Goal: Task Accomplishment & Management: Manage account settings

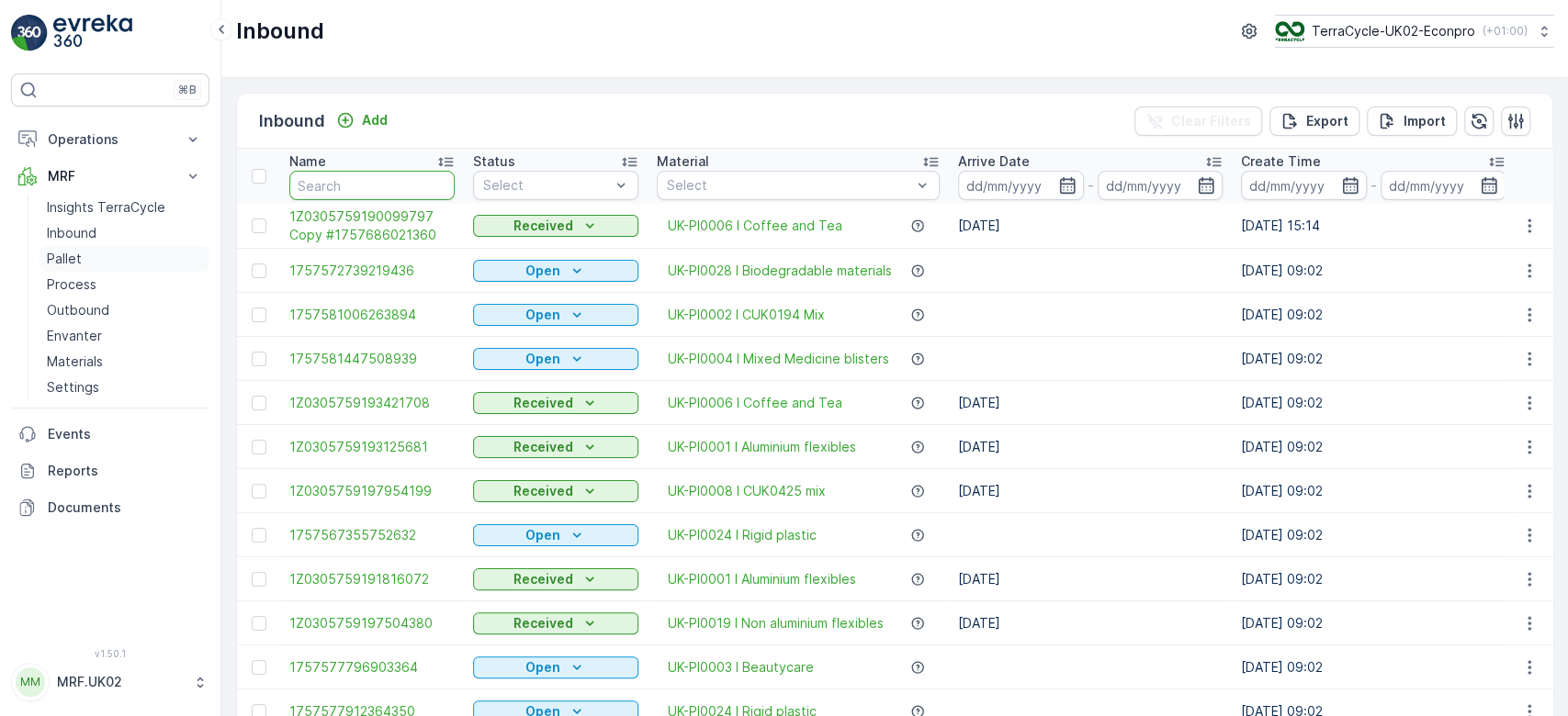
click at [101, 253] on link "Pallet" at bounding box center [125, 259] width 170 height 26
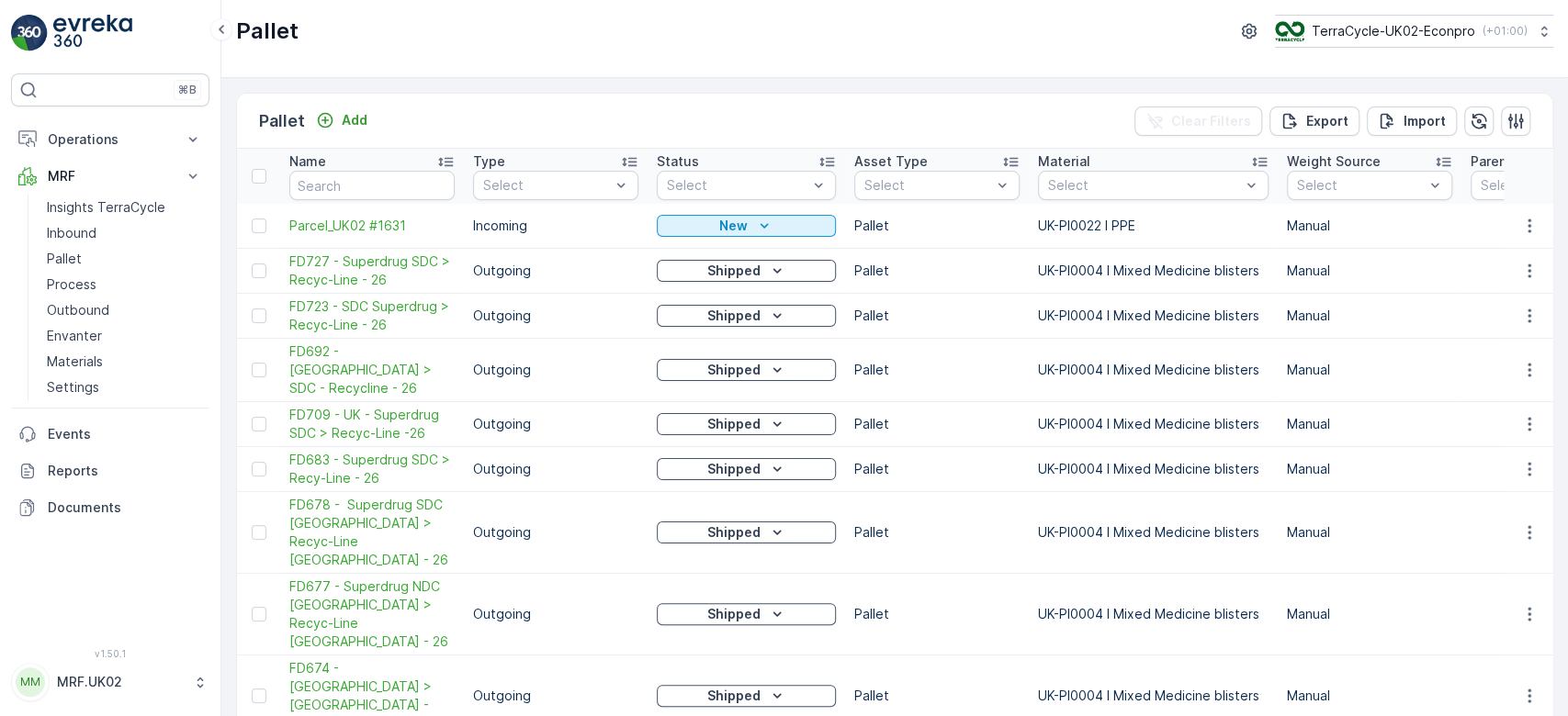
click at [1445, 288] on td "Manual" at bounding box center [1369, 270] width 184 height 45
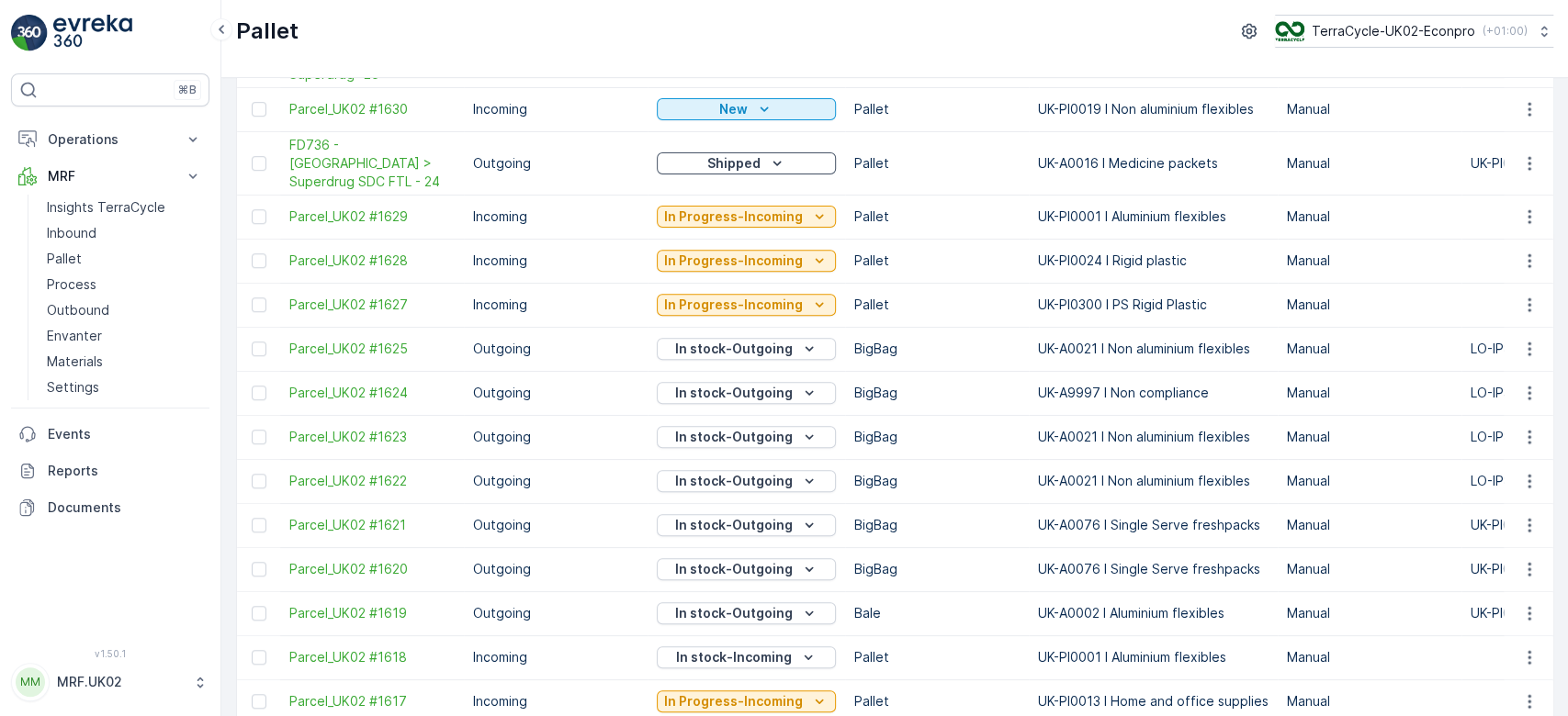
scroll to position [896, 0]
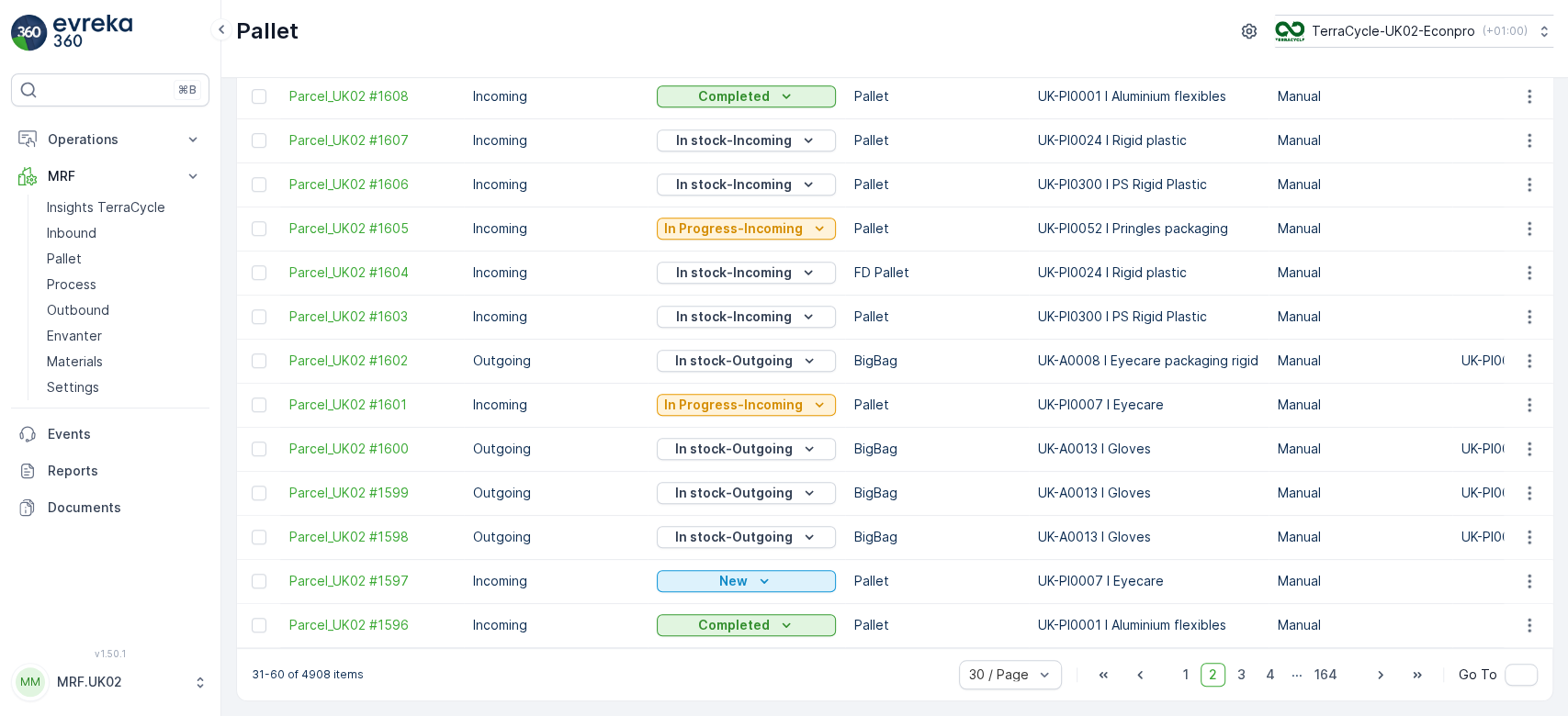
click at [1367, 537] on p "Manual" at bounding box center [1361, 536] width 166 height 18
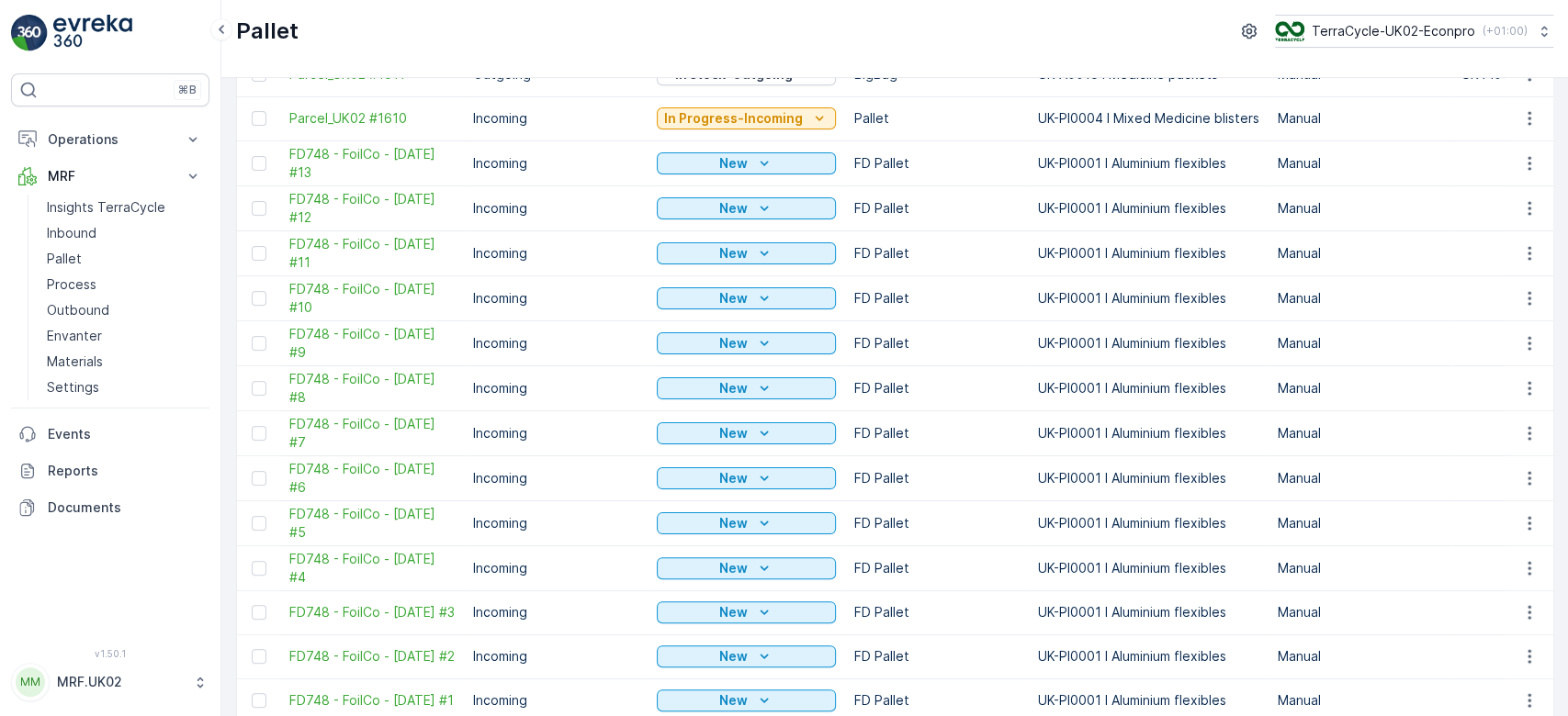
scroll to position [146, 0]
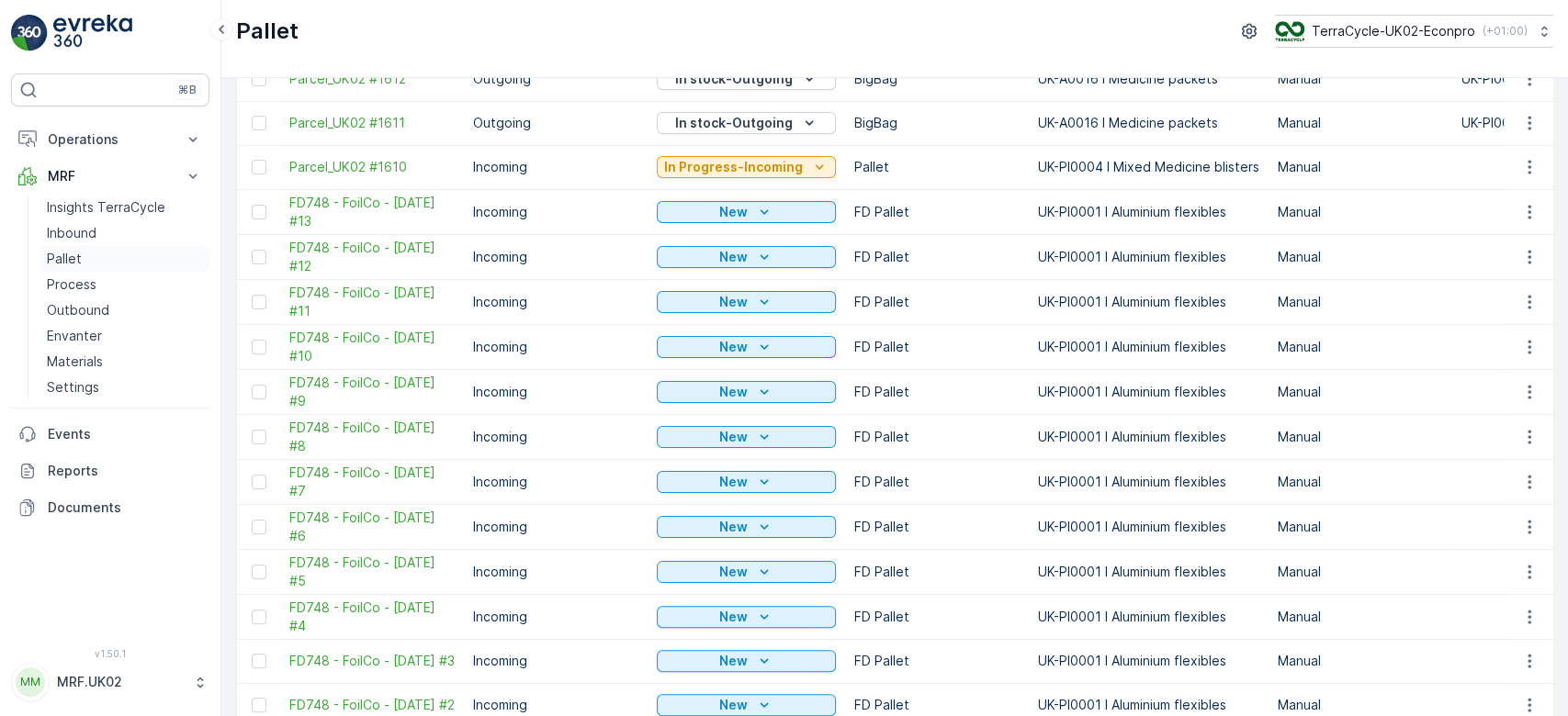
click at [81, 261] on link "Pallet" at bounding box center [125, 259] width 170 height 26
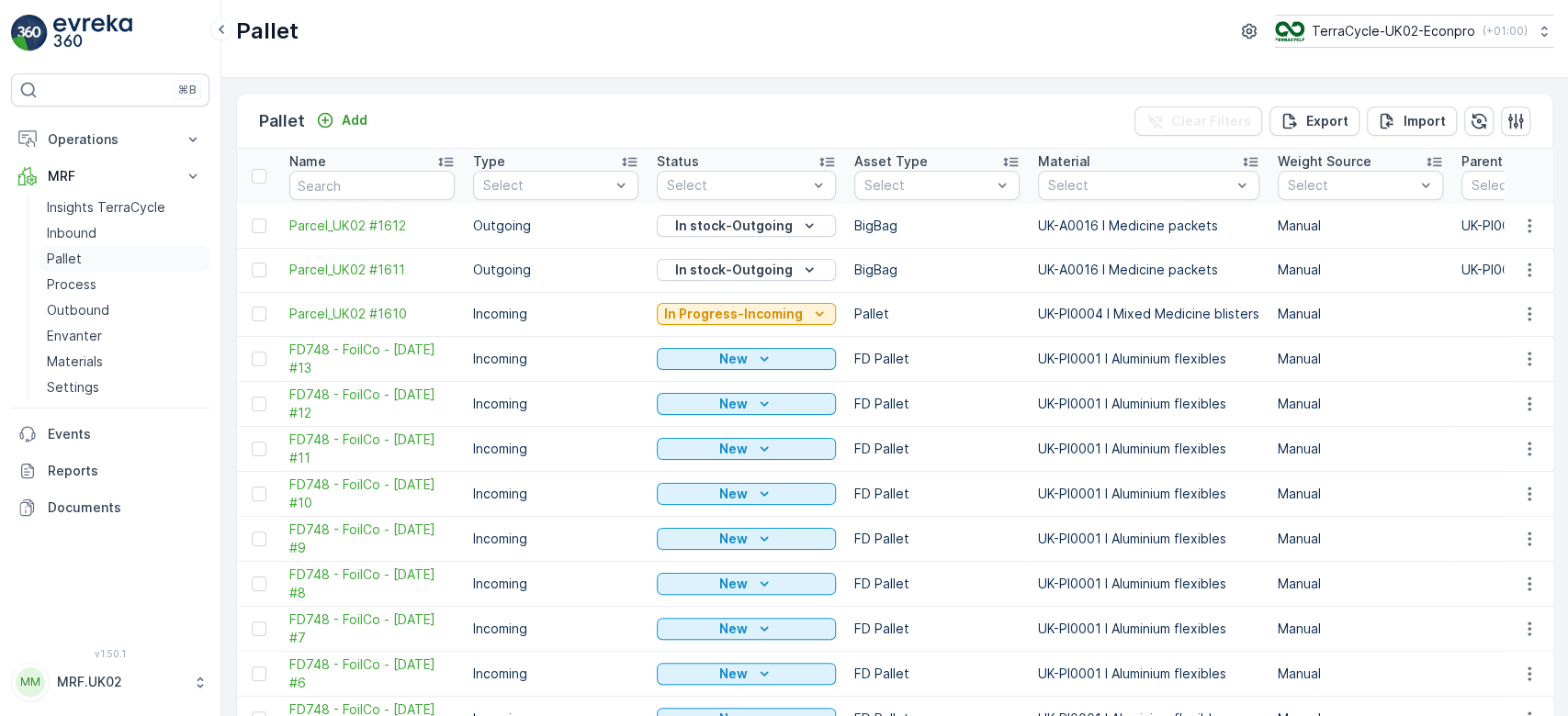
click at [90, 261] on link "Pallet" at bounding box center [125, 259] width 170 height 26
click at [354, 124] on p "Add" at bounding box center [354, 120] width 26 height 18
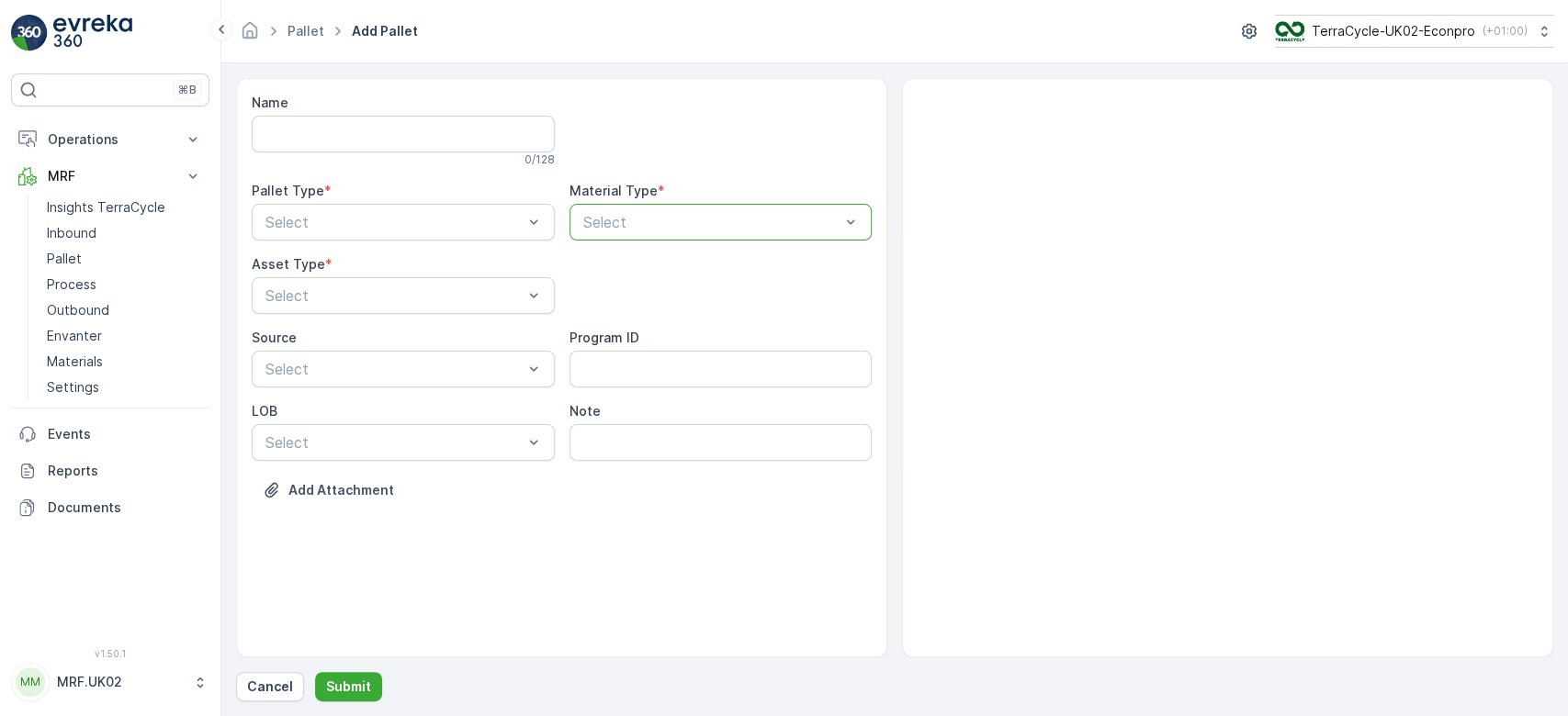
drag, startPoint x: 601, startPoint y: 212, endPoint x: 639, endPoint y: 218, distance: 38.5
click at [639, 218] on div at bounding box center [712, 222] width 261 height 16
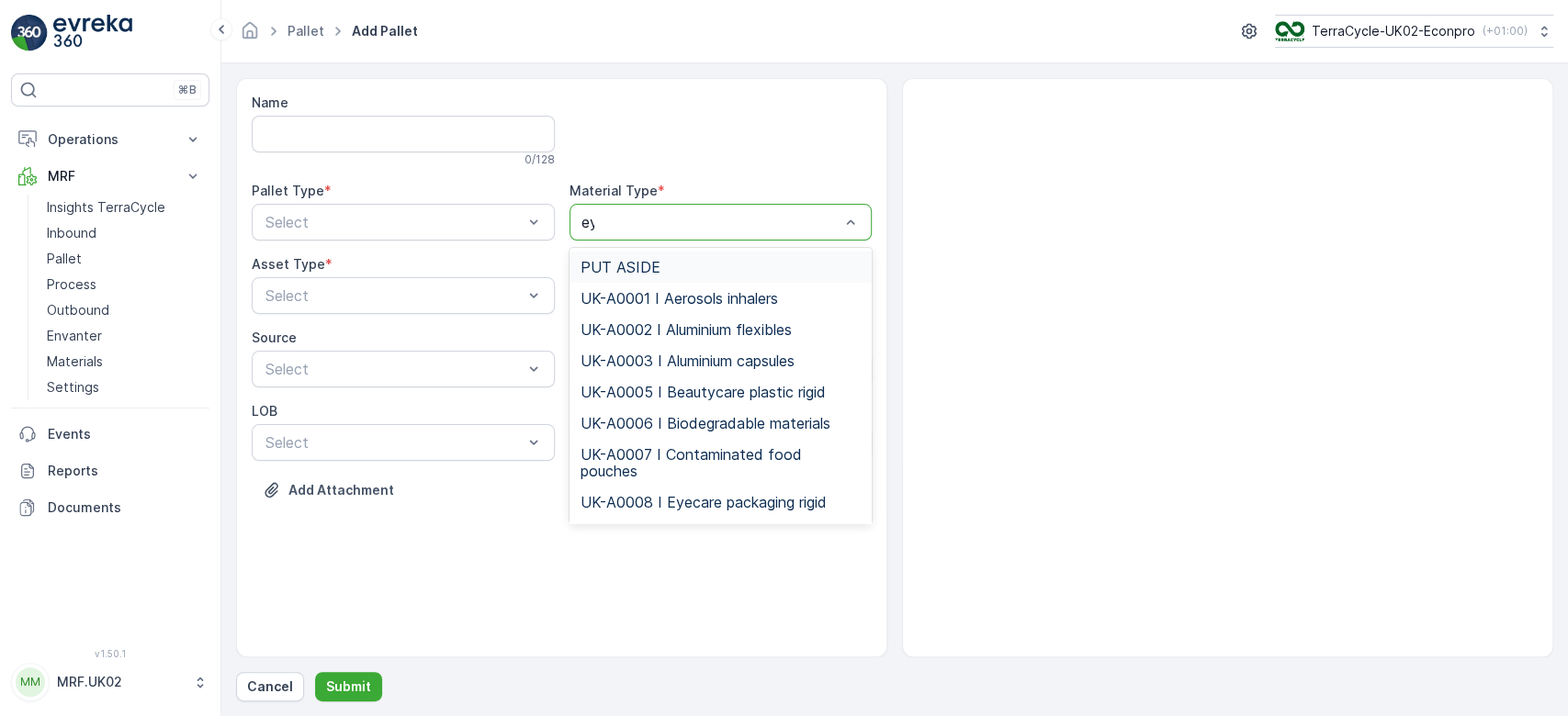
type input "eye"
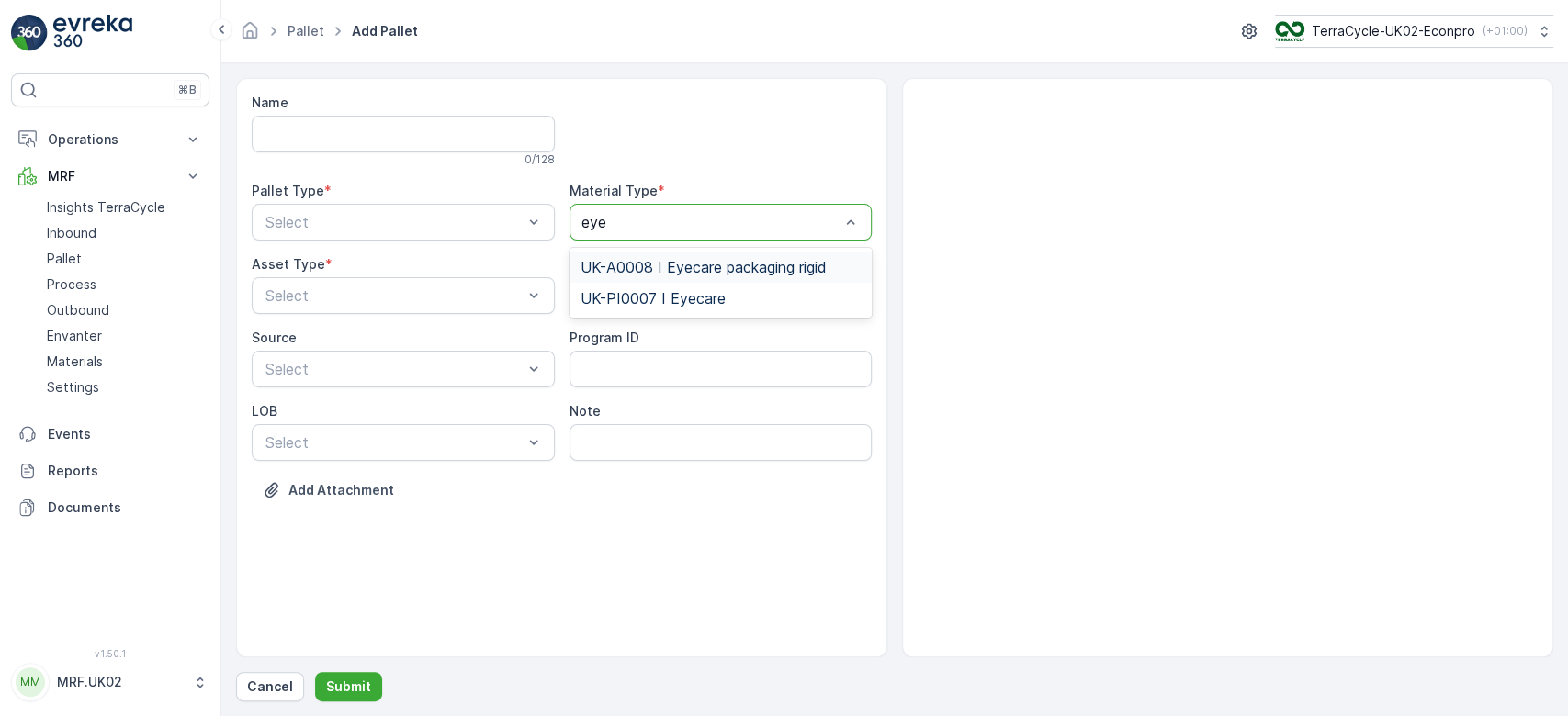
click at [738, 261] on span "UK-A0008 I Eyecare packaging rigid" at bounding box center [703, 266] width 246 height 16
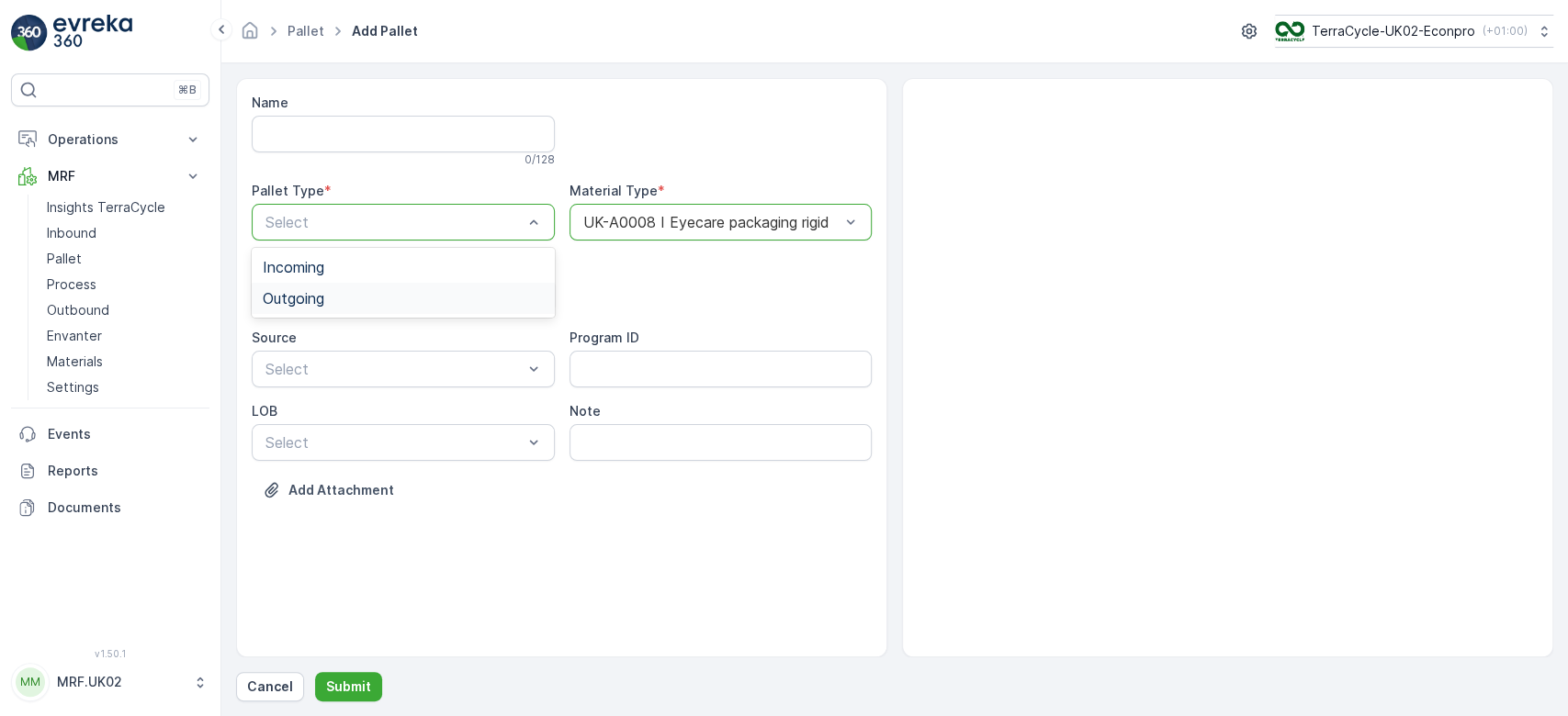
click at [400, 297] on div "Outgoing" at bounding box center [402, 298] width 281 height 16
click at [331, 440] on div "BigBag" at bounding box center [402, 434] width 281 height 16
click at [347, 687] on p "Submit" at bounding box center [348, 686] width 45 height 18
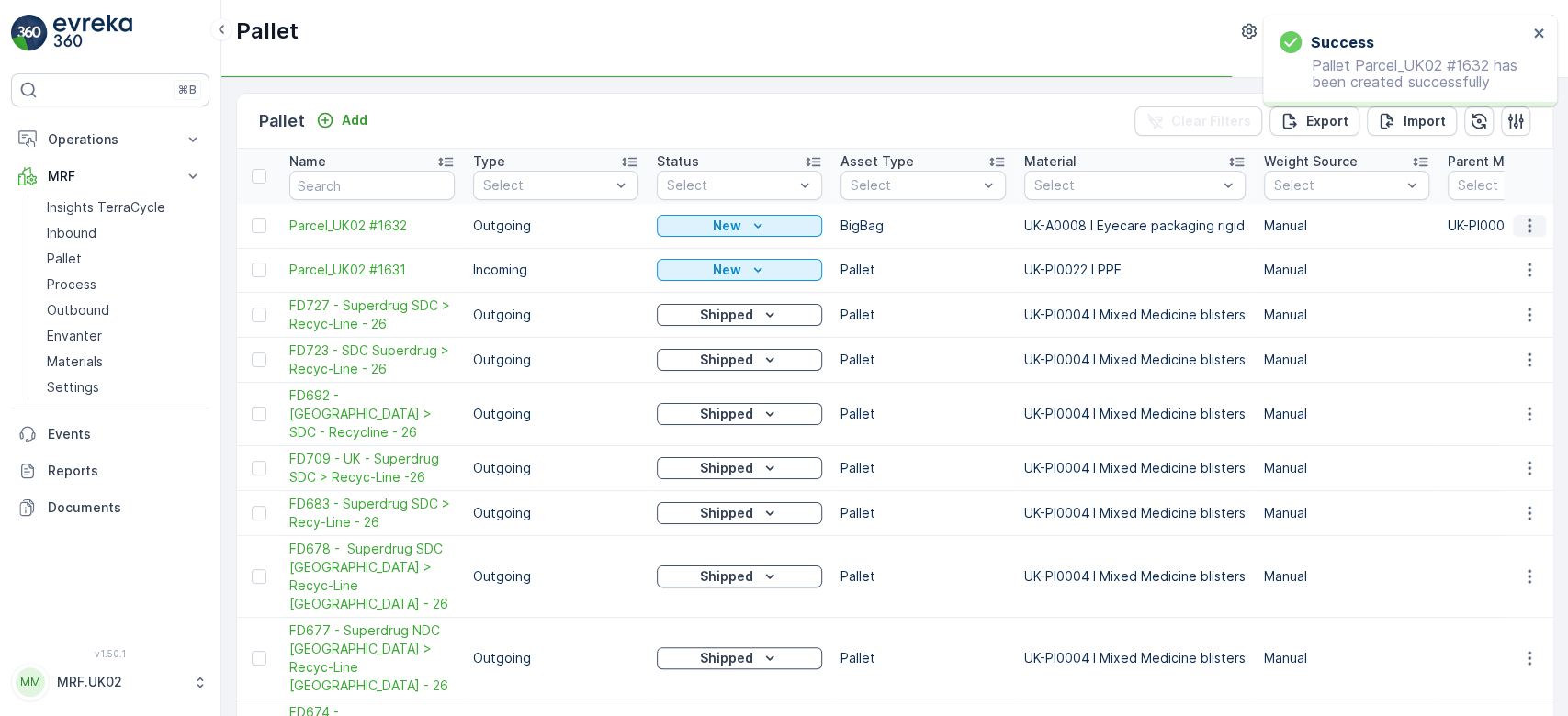
click at [1526, 226] on icon "button" at bounding box center [1529, 225] width 18 height 18
click at [1513, 350] on div "Print QR" at bounding box center [1506, 355] width 121 height 26
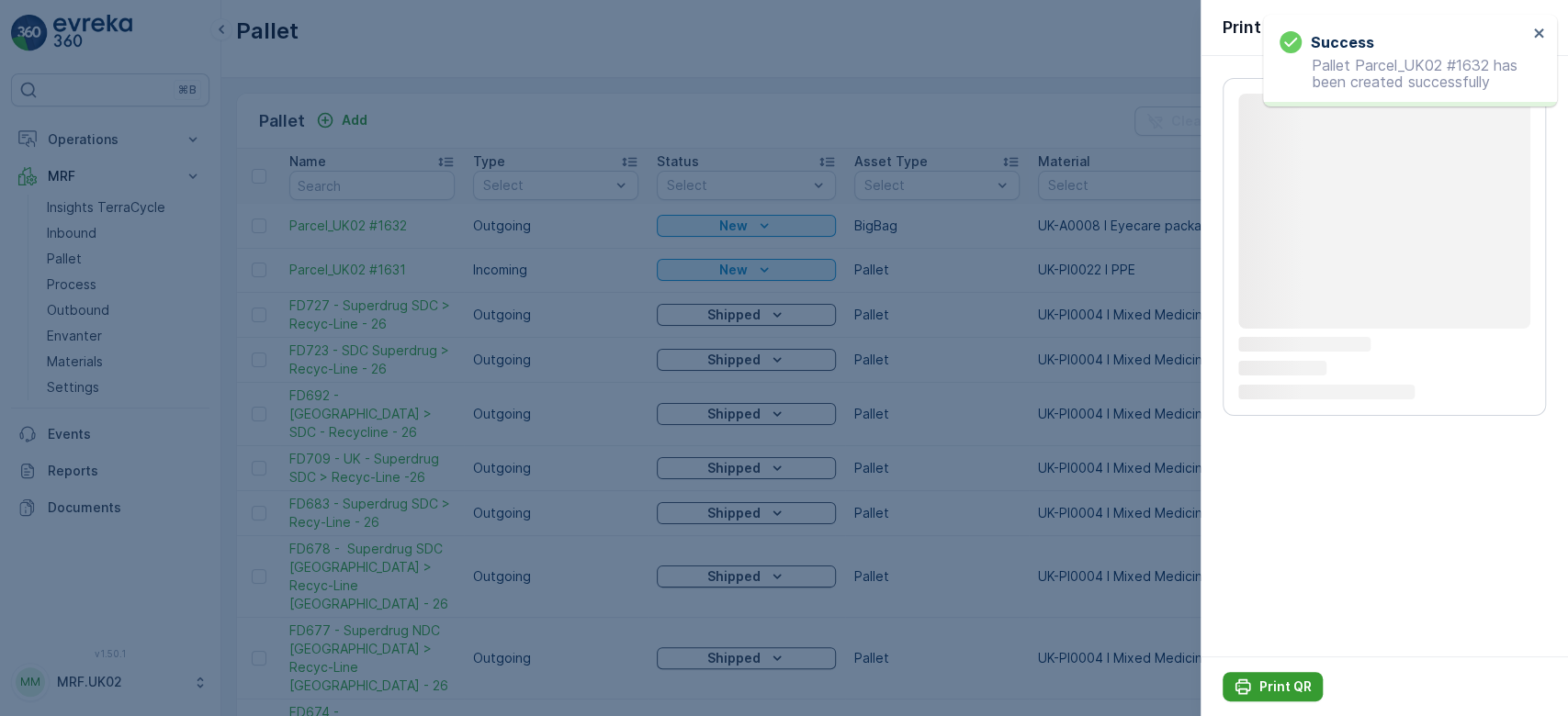
click at [1289, 682] on p "Print QR" at bounding box center [1284, 686] width 52 height 18
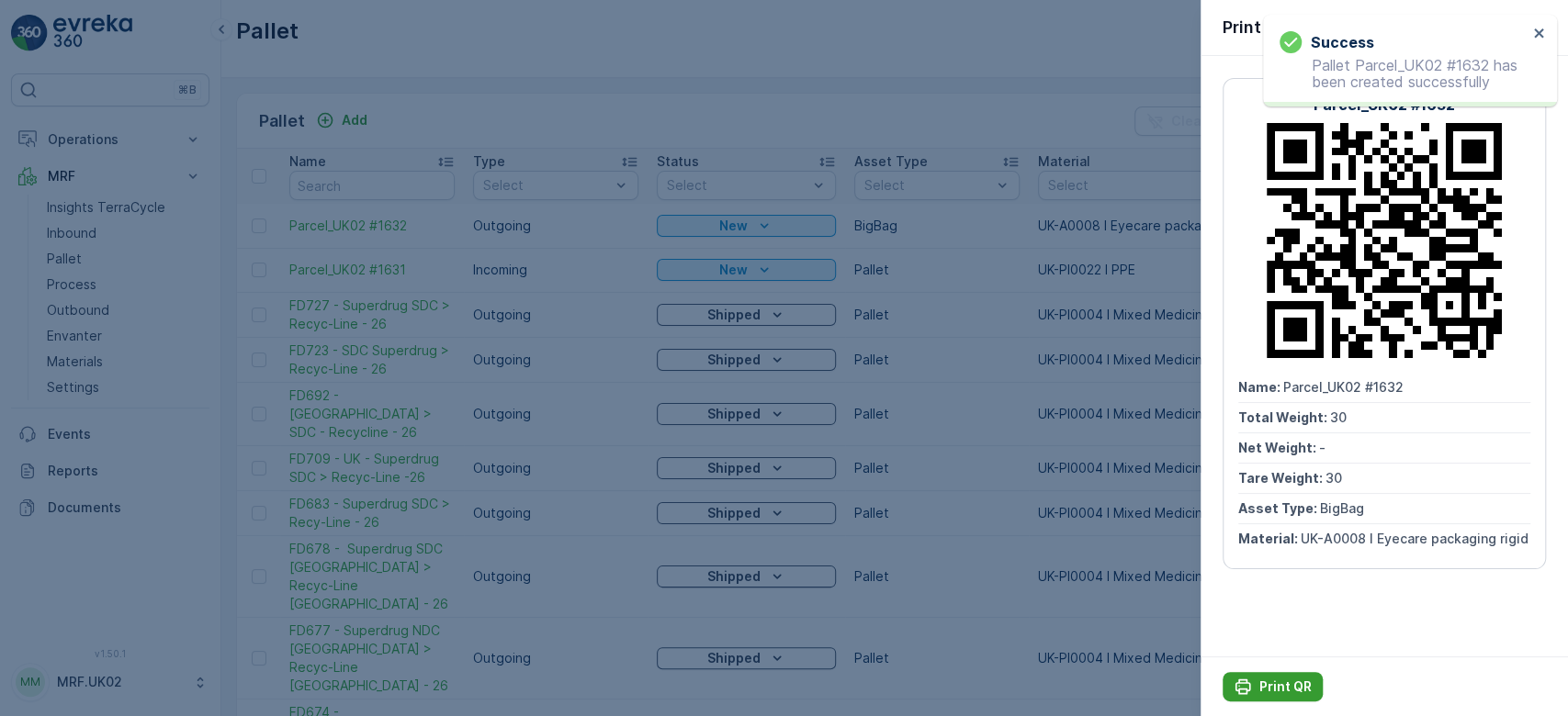
click at [1289, 682] on p "Print QR" at bounding box center [1284, 686] width 52 height 18
click at [697, 114] on div at bounding box center [784, 358] width 1568 height 716
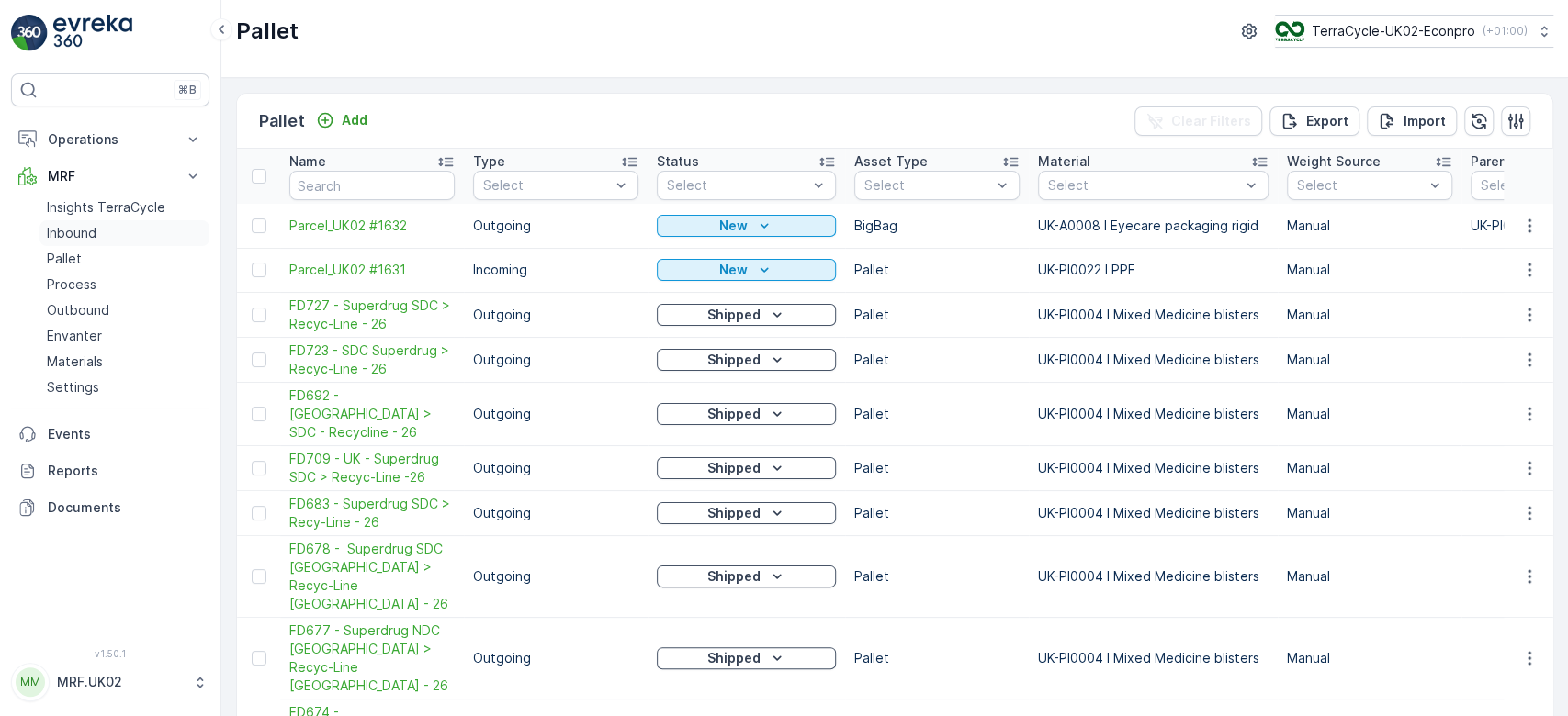
click at [89, 224] on p "Inbound" at bounding box center [71, 233] width 49 height 18
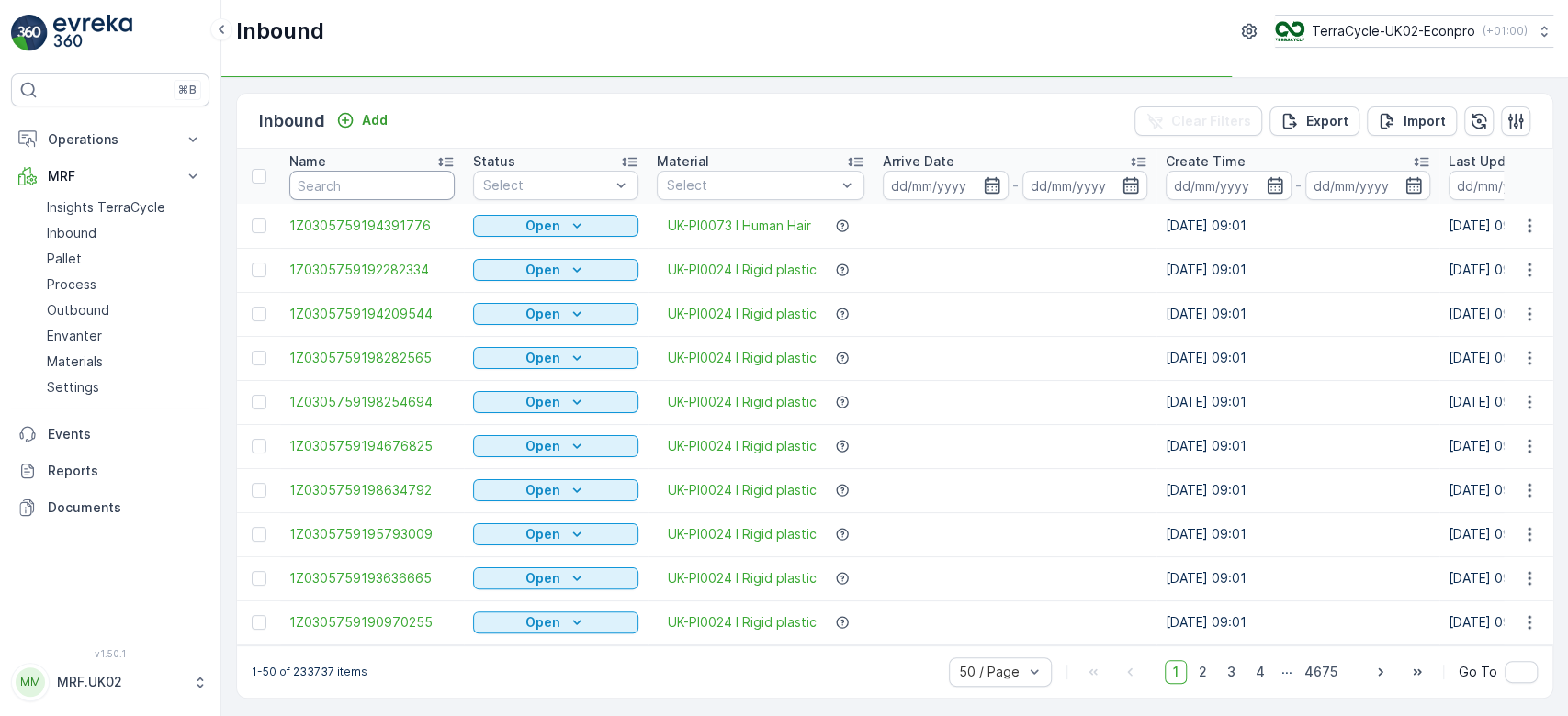
click at [322, 185] on input "text" at bounding box center [372, 185] width 166 height 29
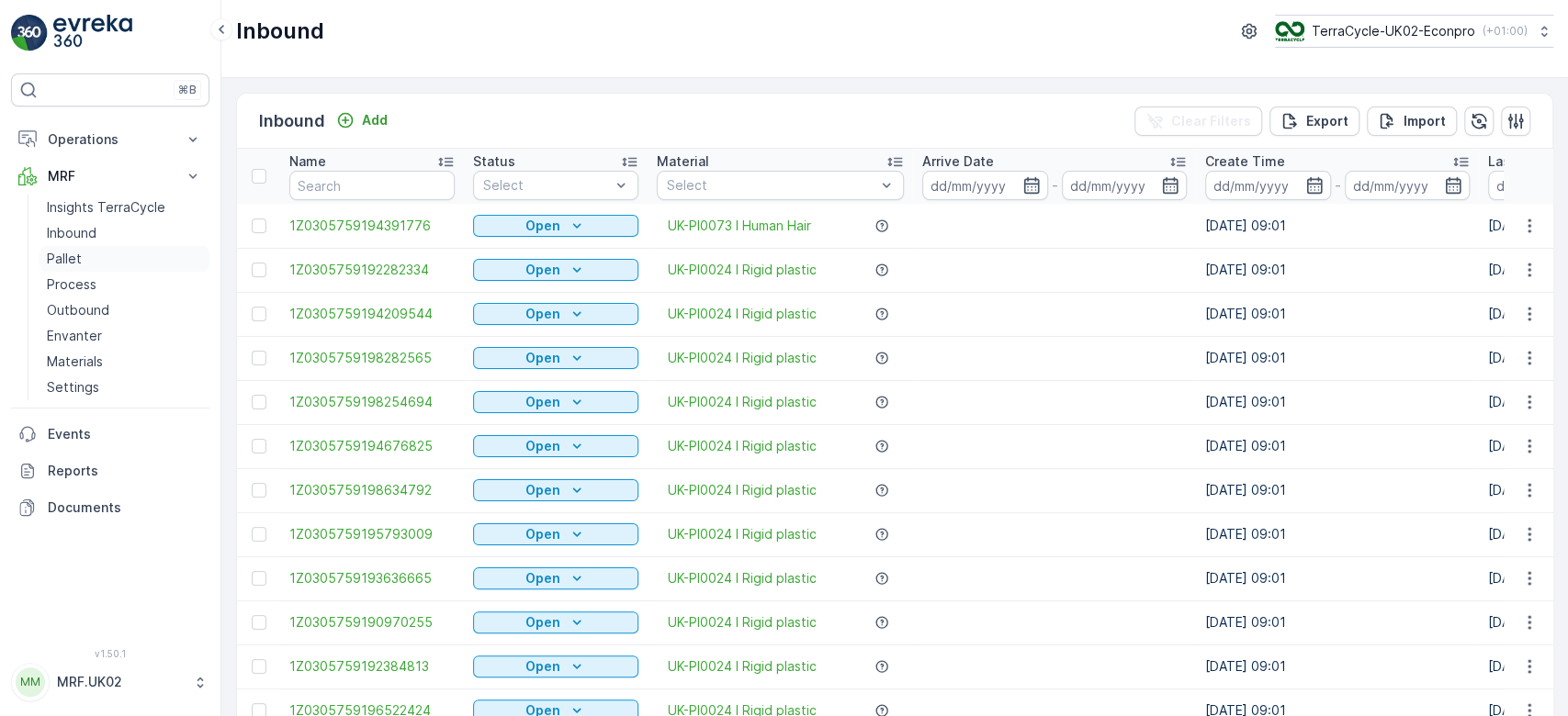
click at [66, 251] on p "Pallet" at bounding box center [64, 259] width 35 height 18
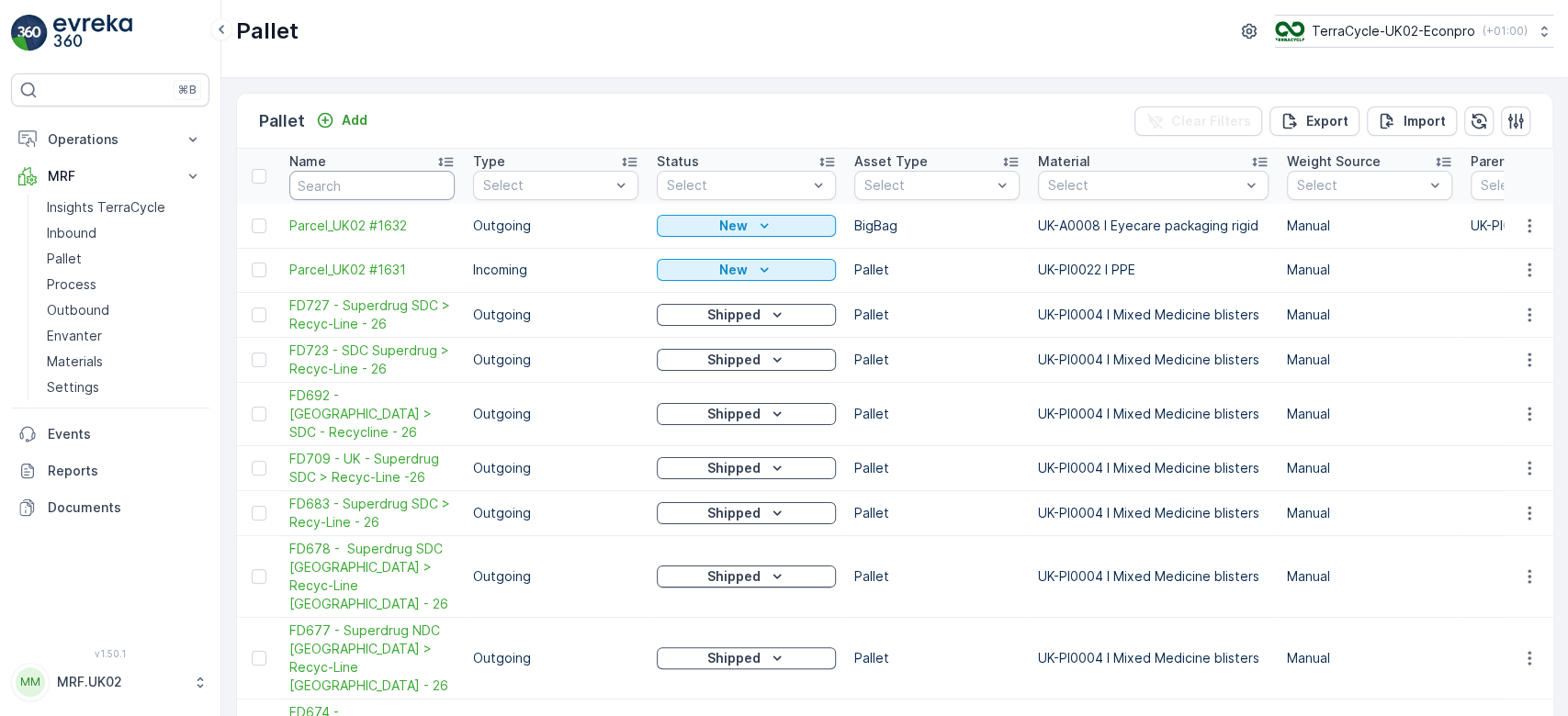
click at [343, 184] on input "text" at bounding box center [372, 185] width 166 height 29
type input "1601"
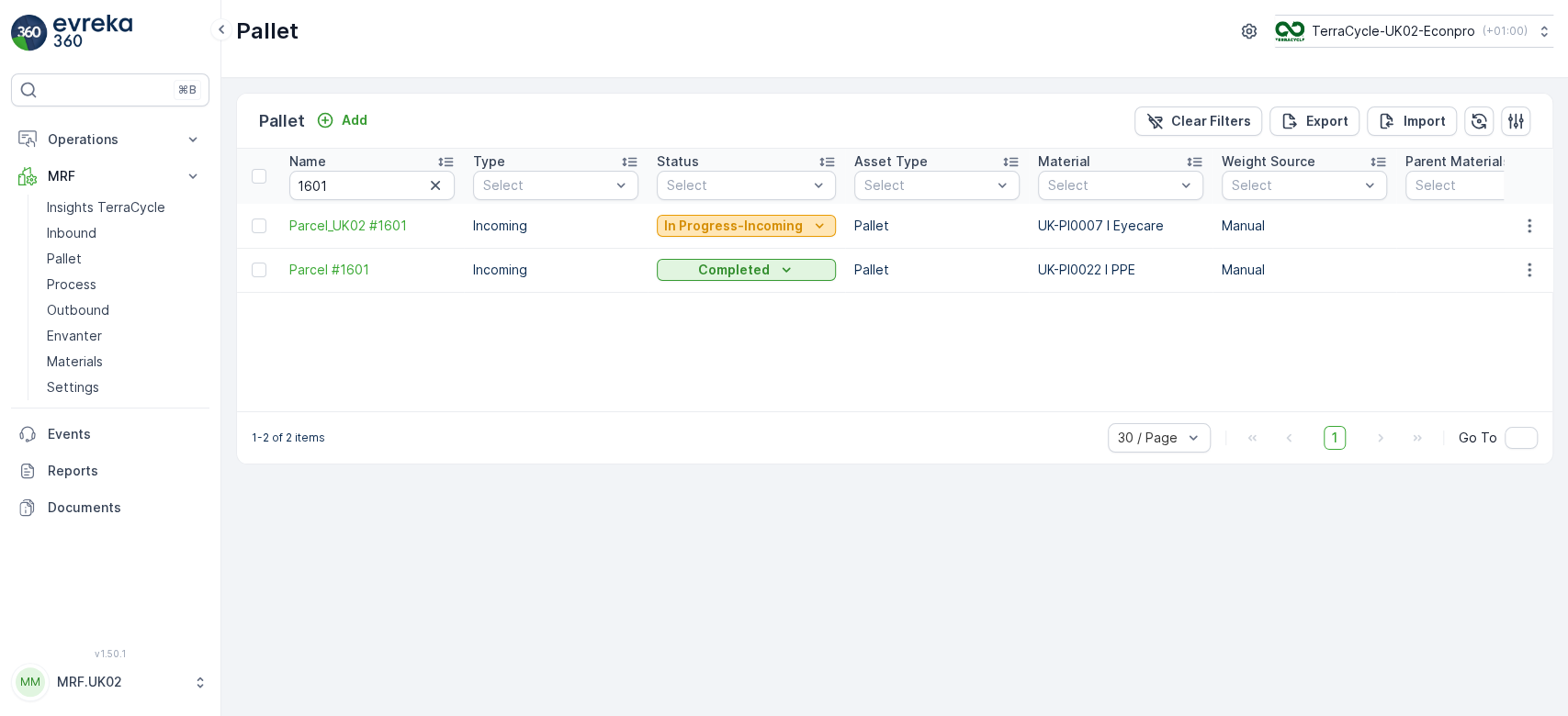
click at [699, 223] on p "In Progress-Incoming" at bounding box center [734, 225] width 139 height 18
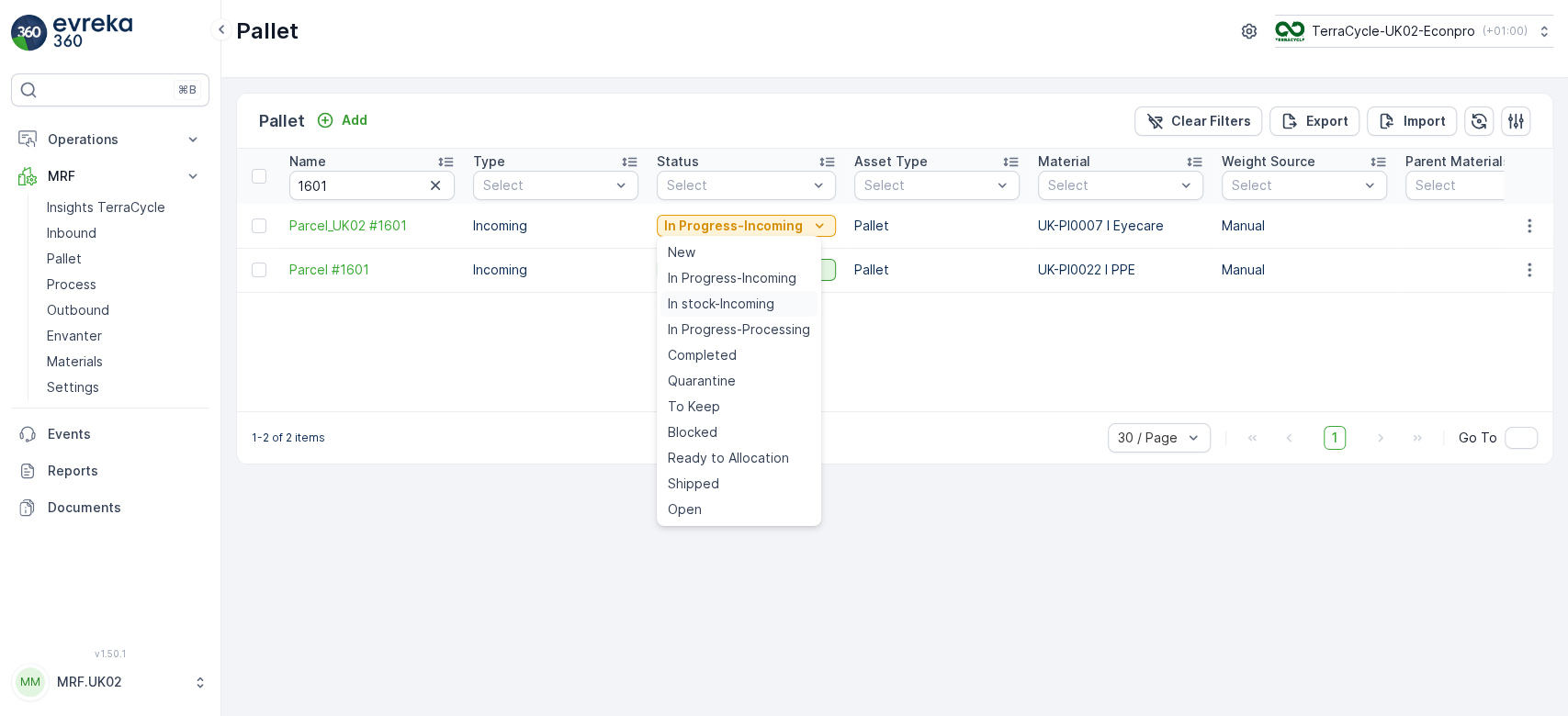
click at [735, 300] on span "In stock-Incoming" at bounding box center [721, 303] width 107 height 18
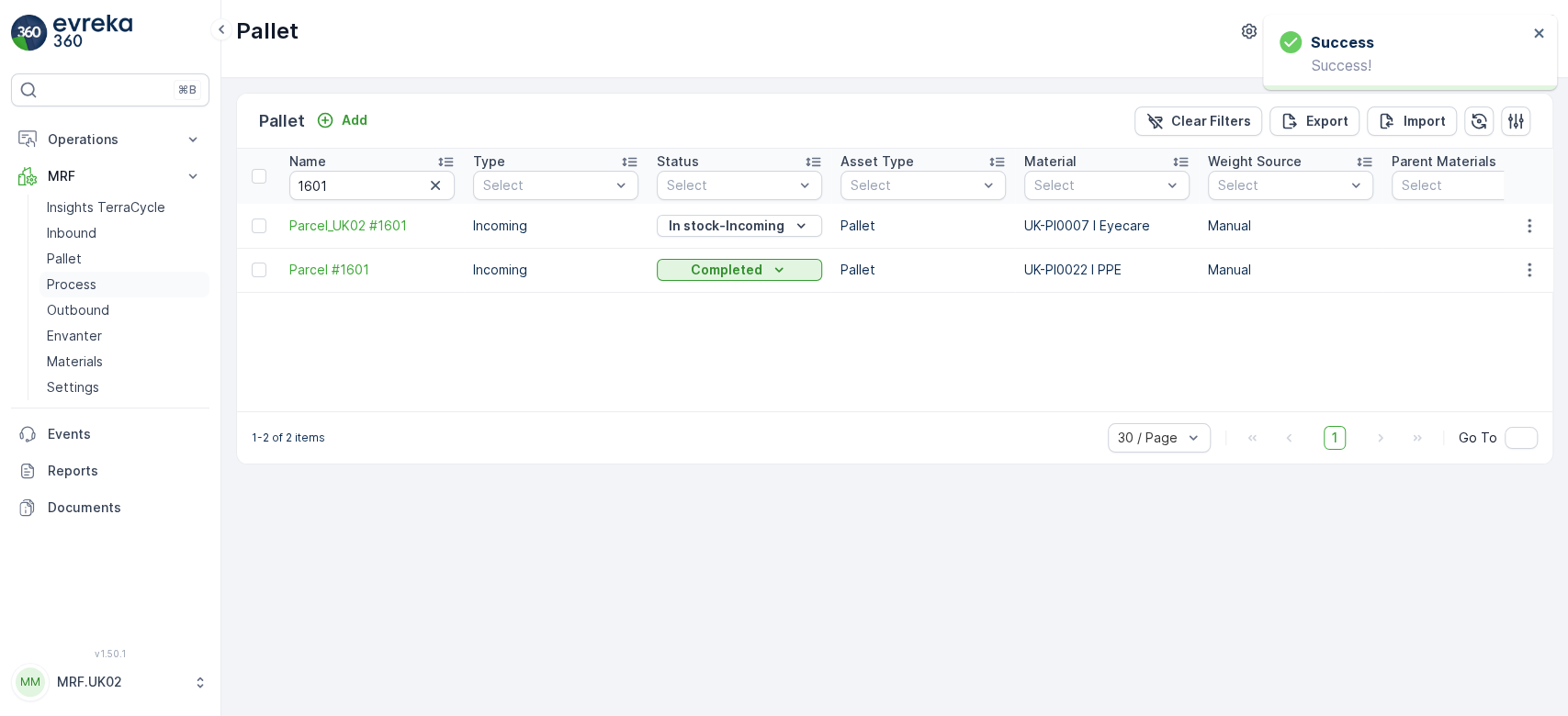
click at [101, 279] on link "Process" at bounding box center [125, 284] width 170 height 26
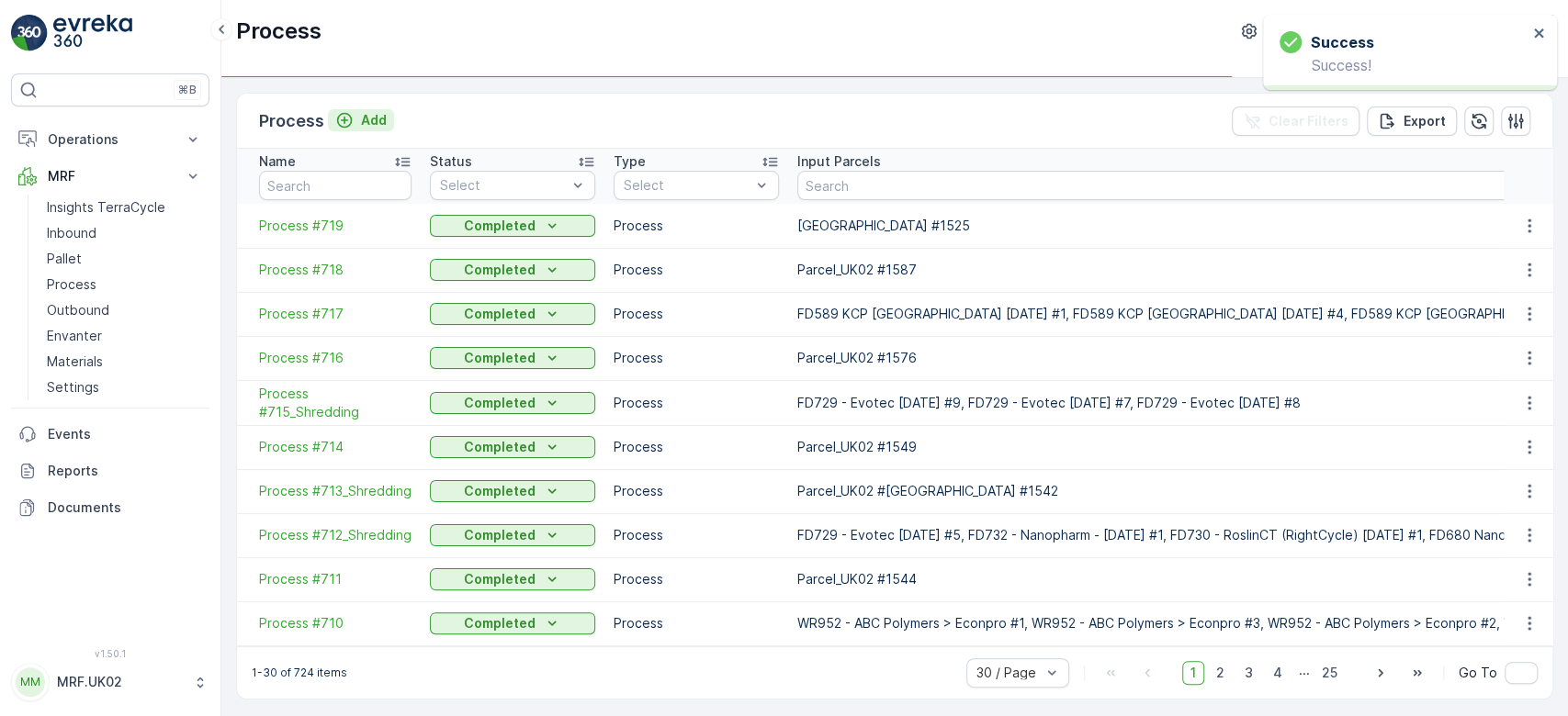
click at [371, 122] on p "Add" at bounding box center [373, 120] width 26 height 18
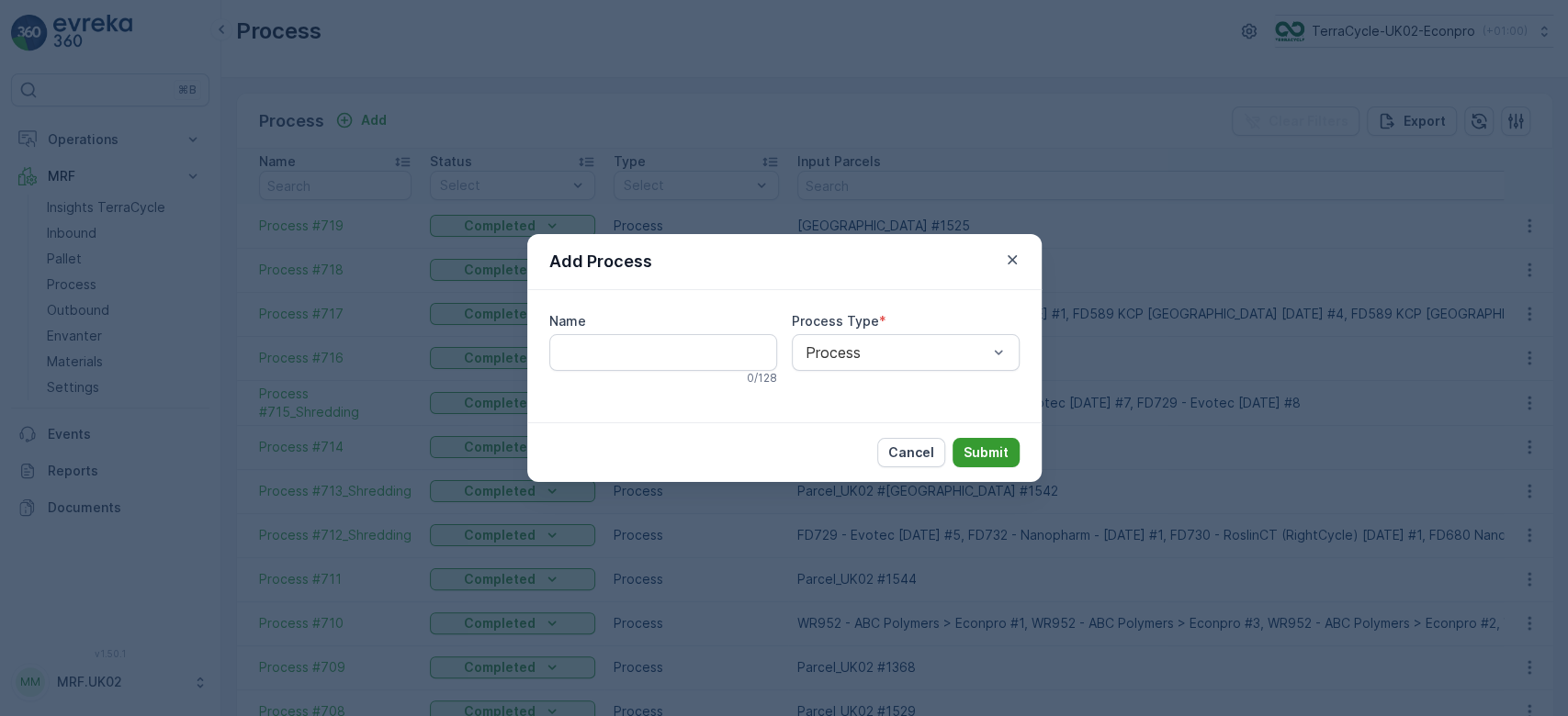
click at [980, 464] on button "Submit" at bounding box center [986, 452] width 67 height 29
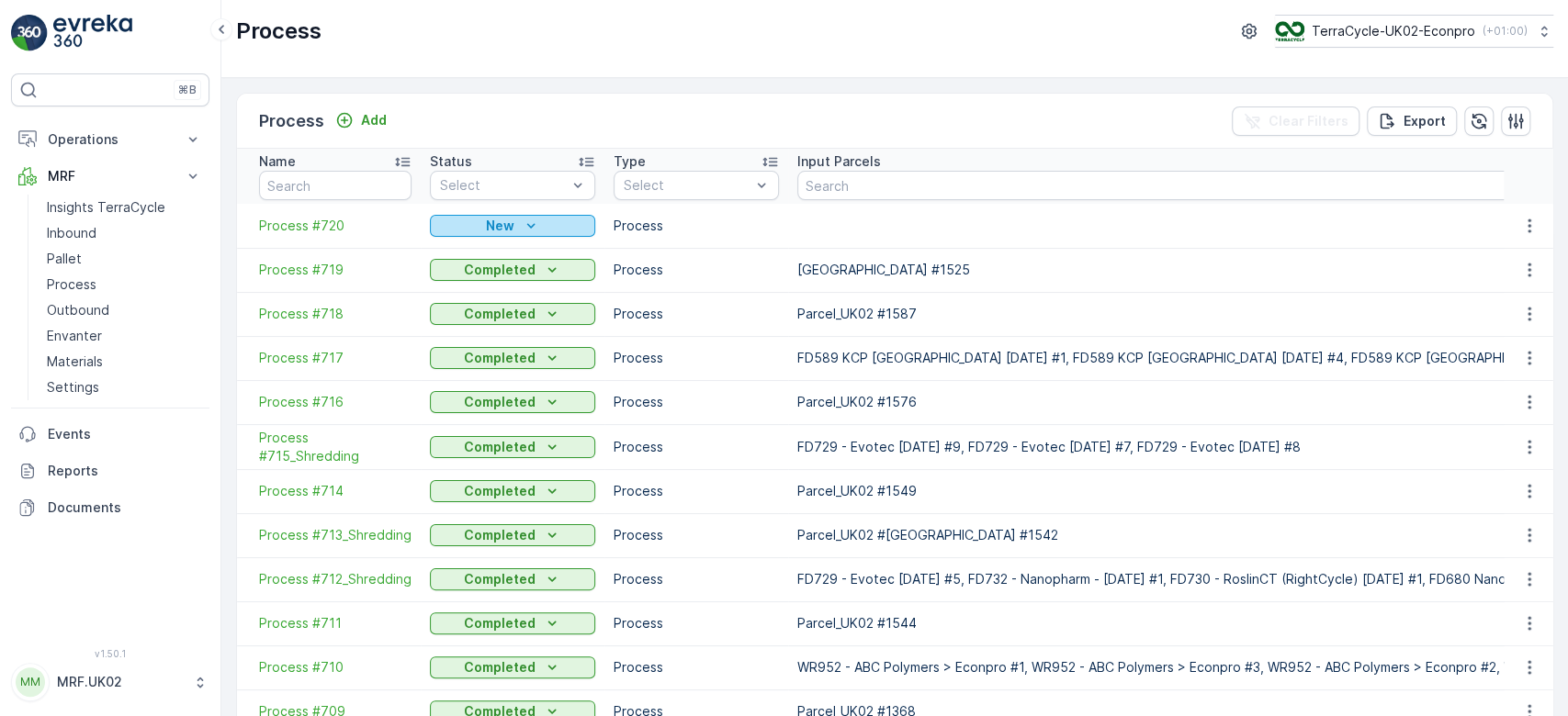
click at [529, 224] on icon "New" at bounding box center [530, 225] width 18 height 18
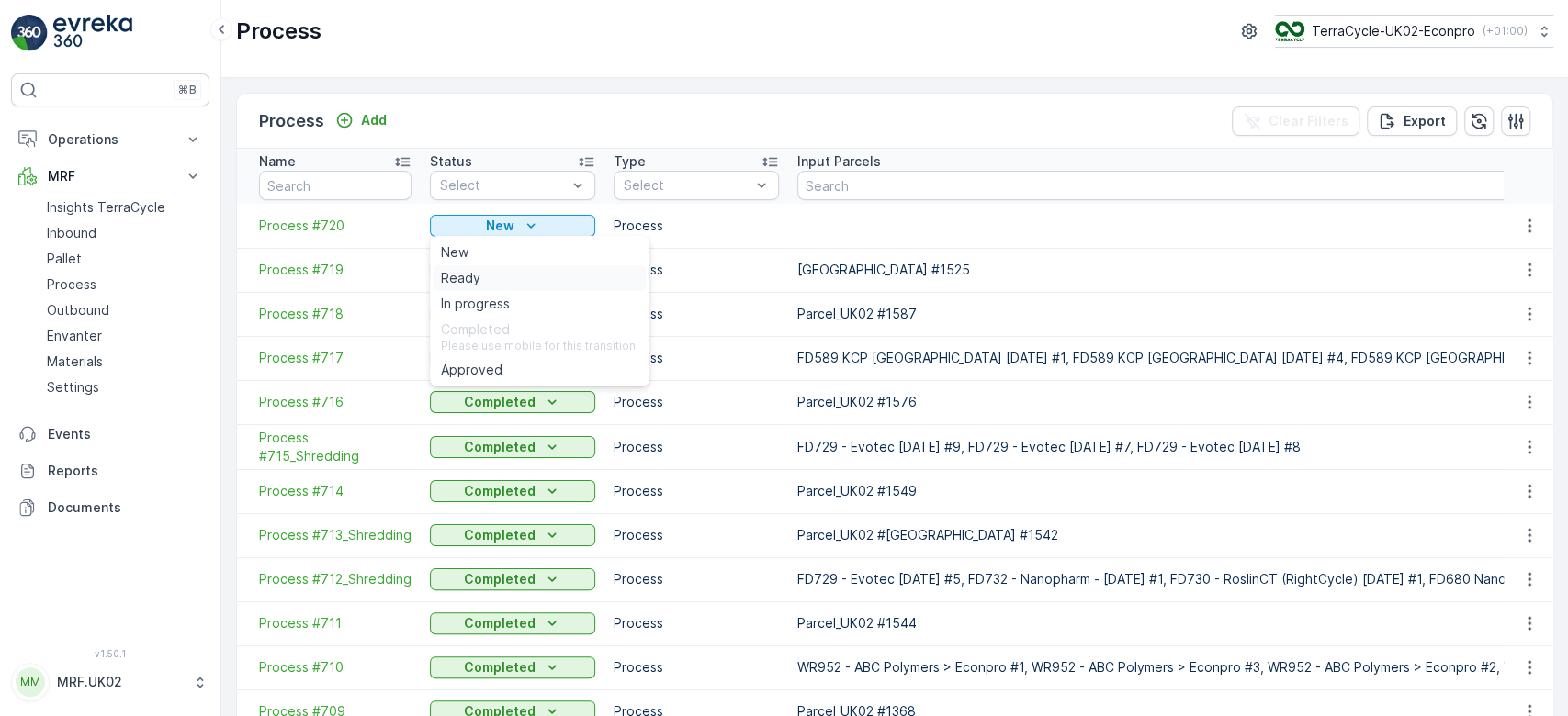
click at [468, 278] on span "Ready" at bounding box center [461, 278] width 40 height 18
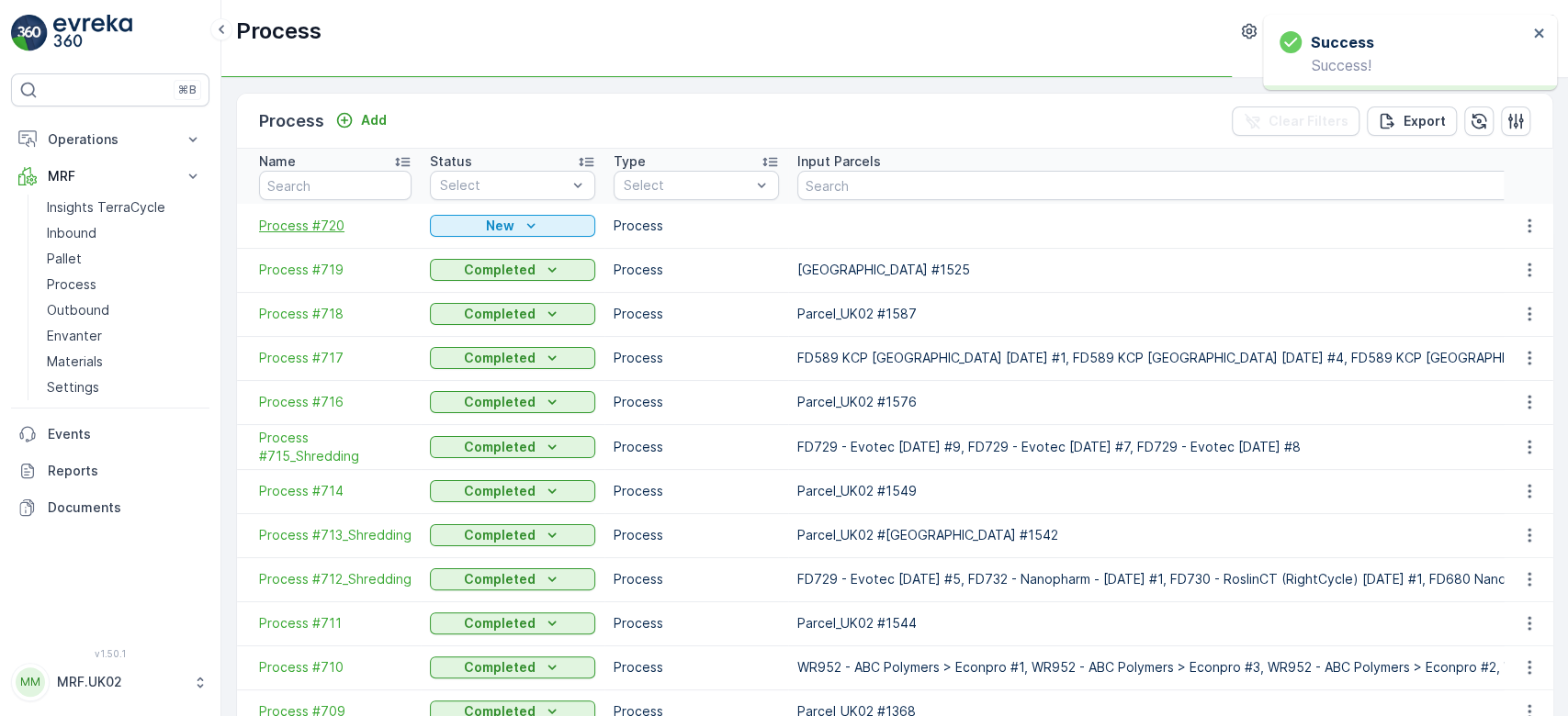
click at [324, 225] on span "Process #720" at bounding box center [335, 225] width 152 height 18
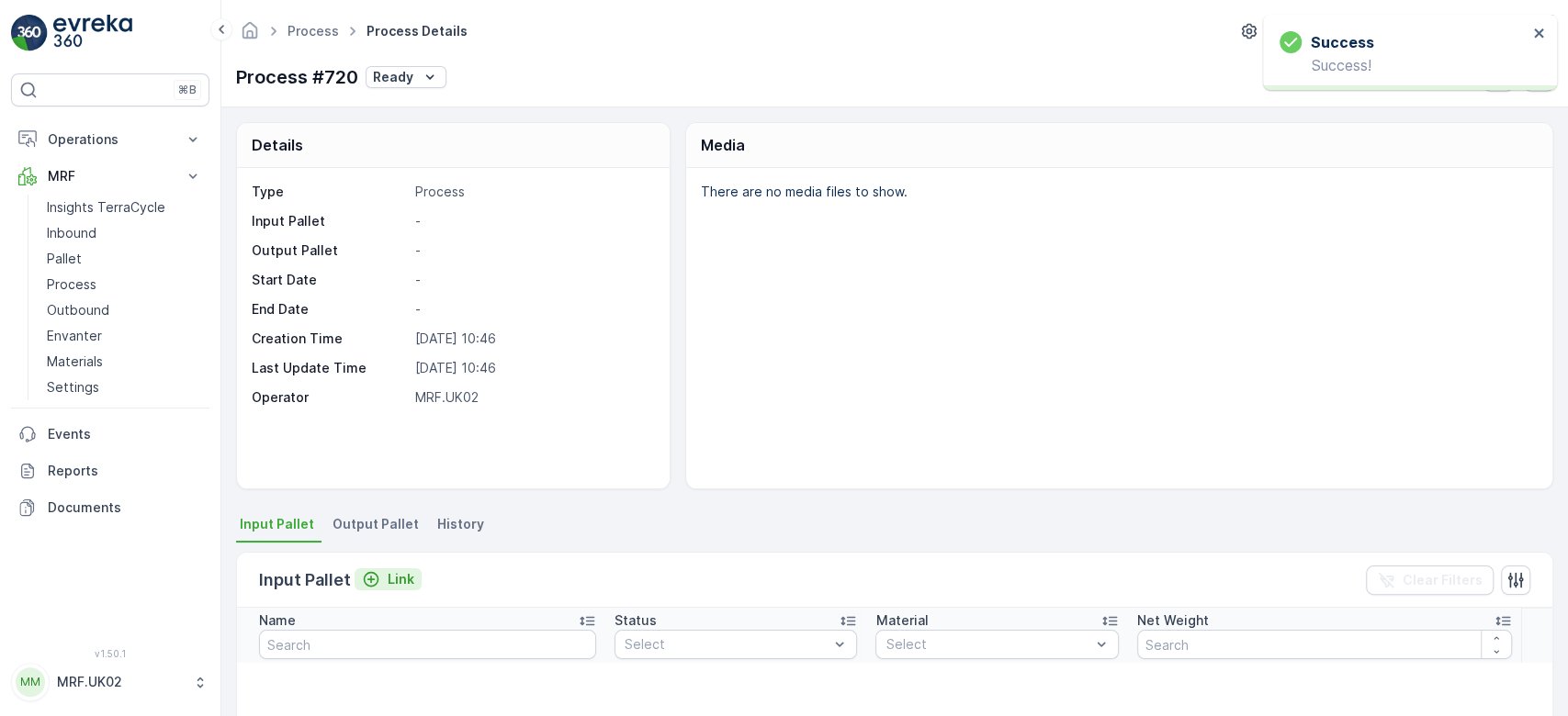
click at [384, 583] on div "Link" at bounding box center [387, 578] width 52 height 18
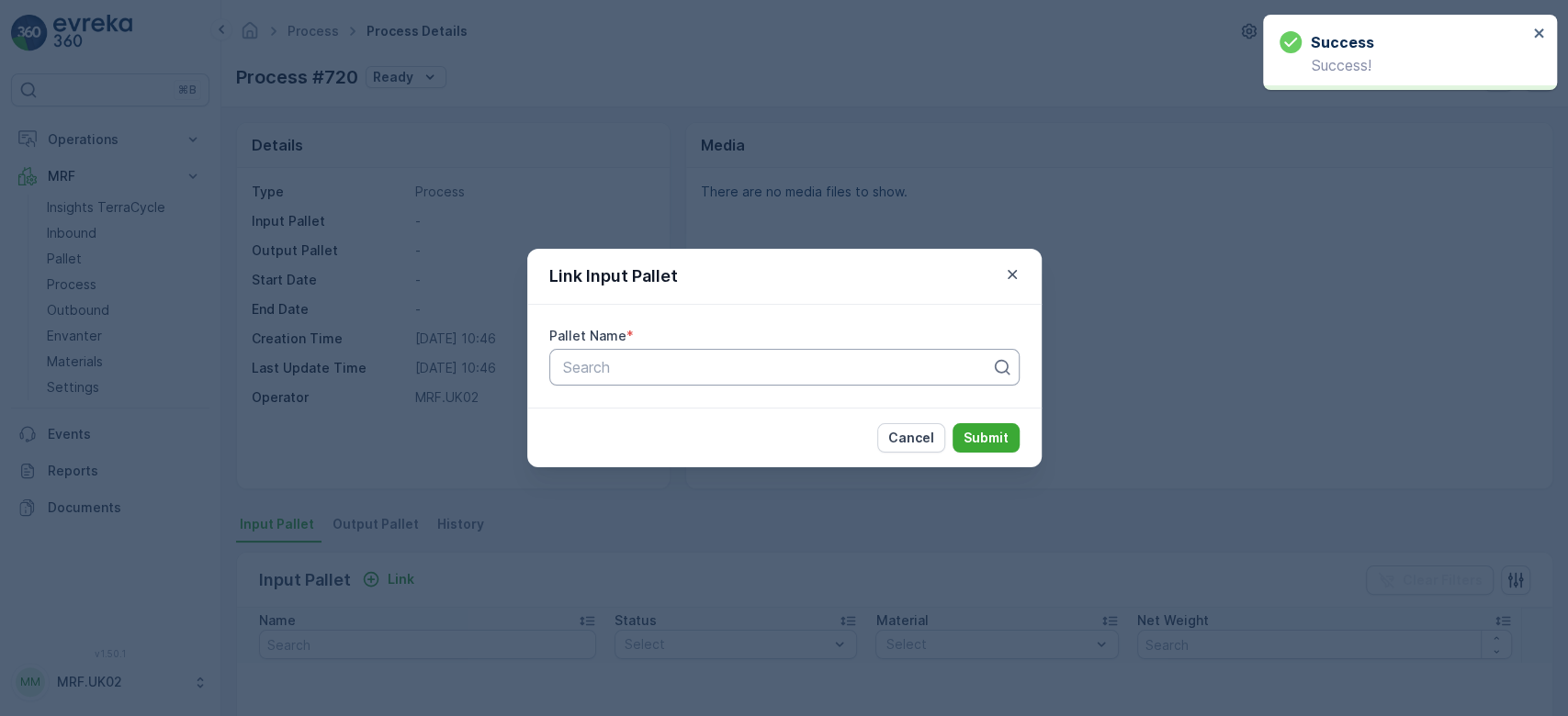
click at [611, 371] on div at bounding box center [777, 366] width 432 height 16
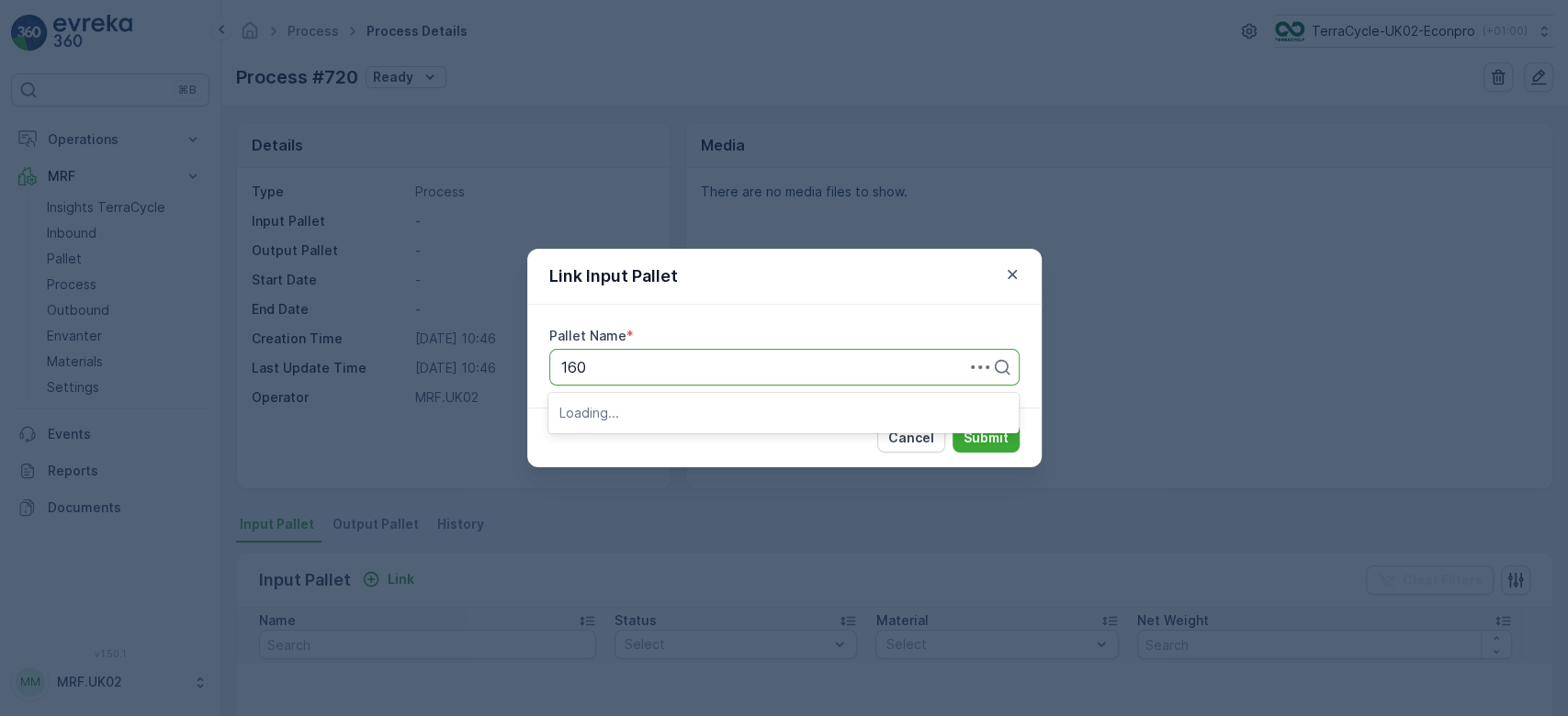
type input "1601"
click at [672, 410] on span "Parcel_UK02 #1601" at bounding box center [625, 412] width 132 height 16
click at [990, 437] on p "Submit" at bounding box center [986, 437] width 45 height 18
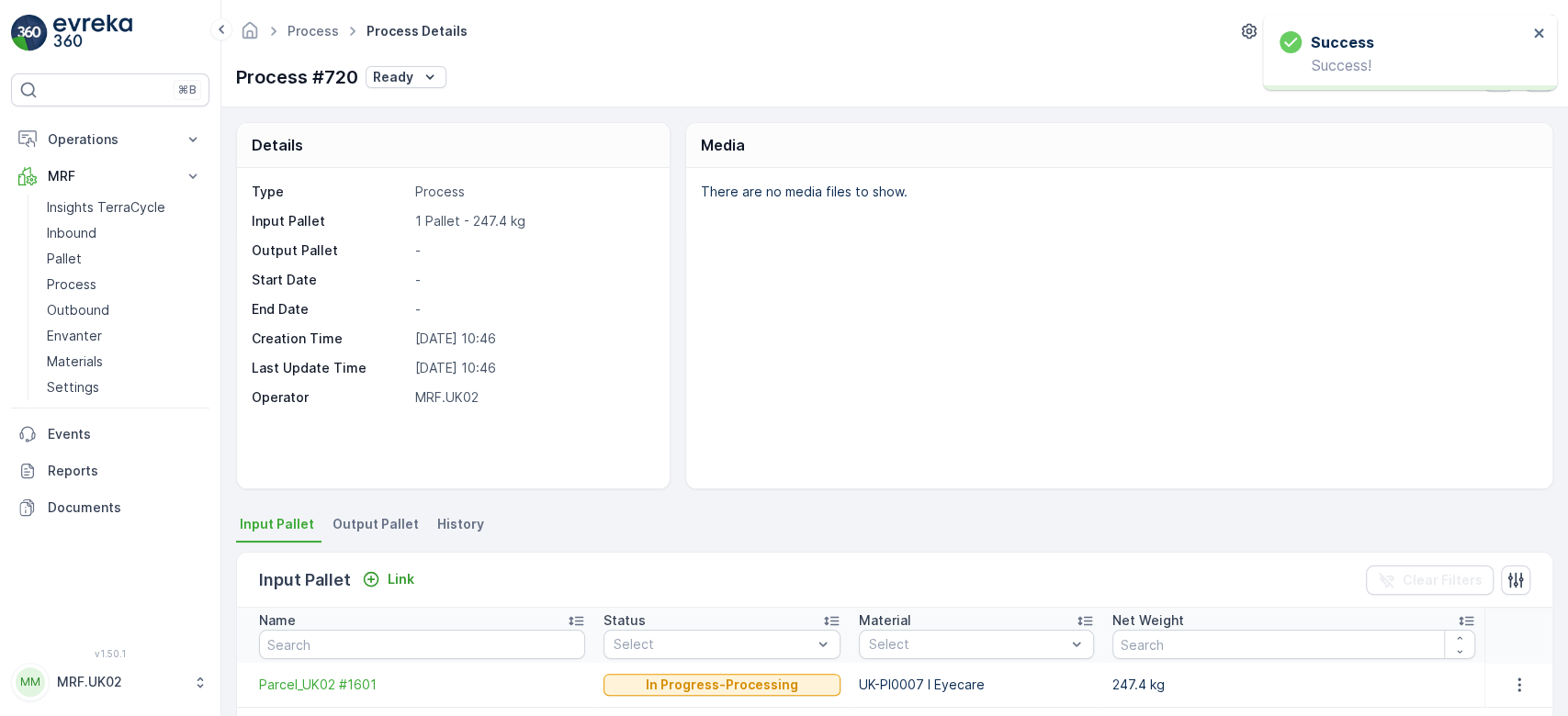
click at [382, 528] on span "Output Pallet" at bounding box center [375, 524] width 87 height 18
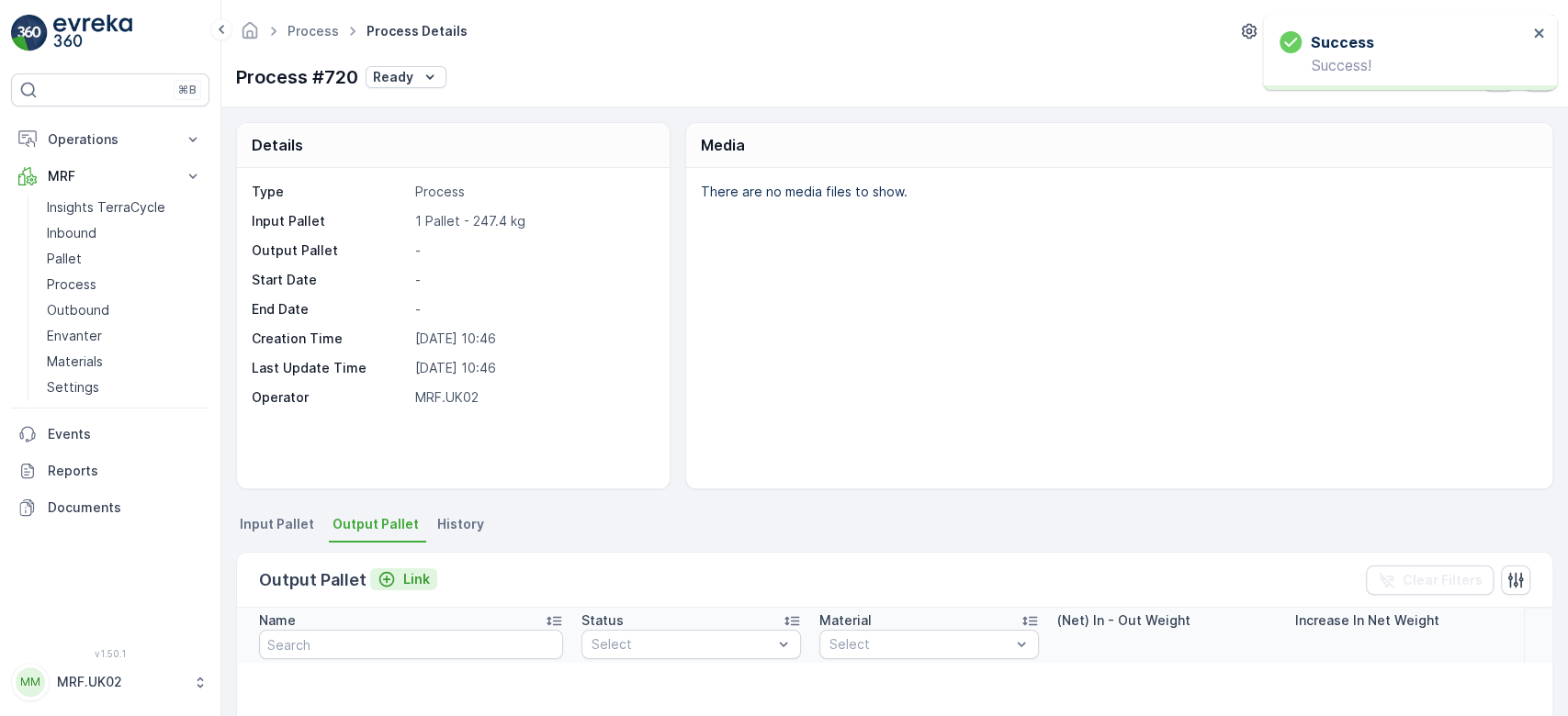
click at [403, 580] on p "Link" at bounding box center [417, 578] width 27 height 18
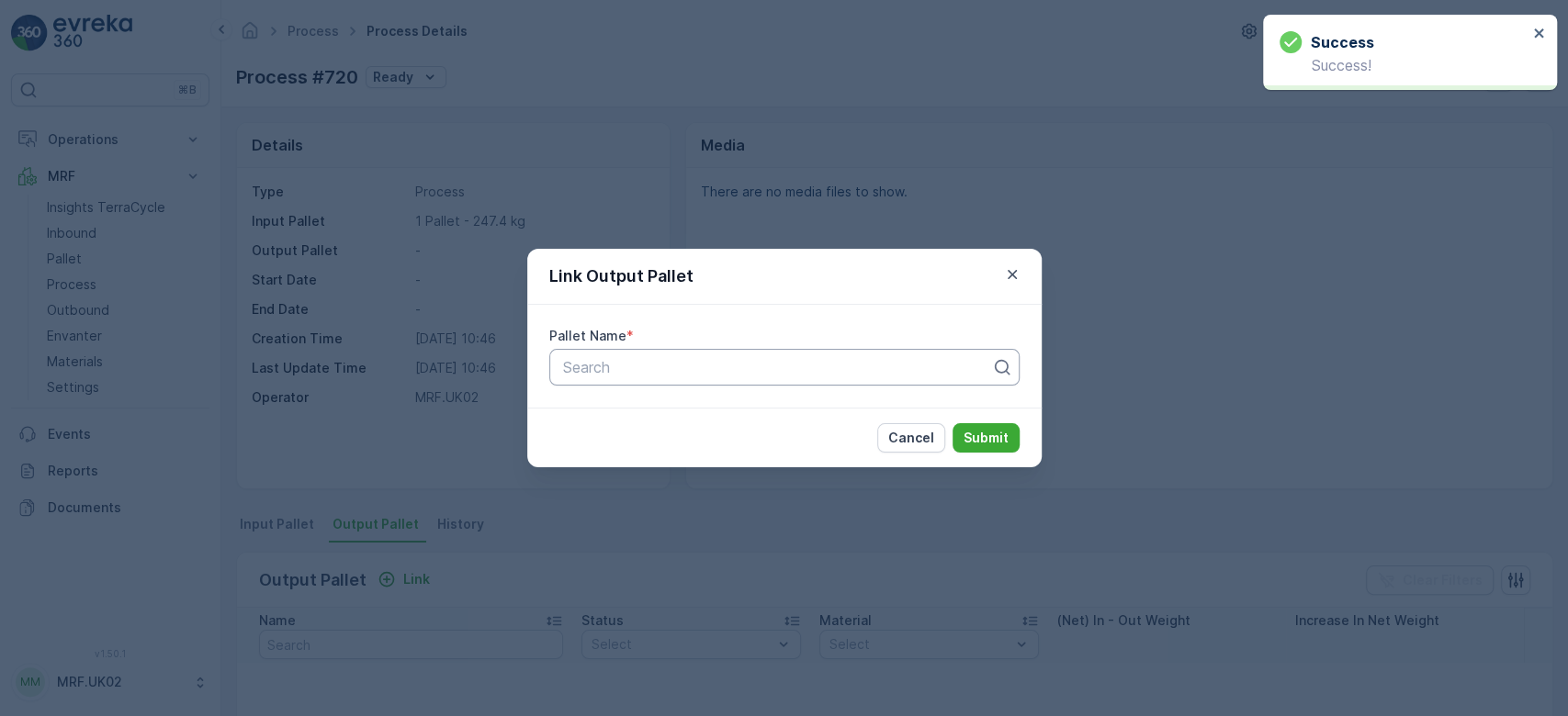
click at [683, 368] on div at bounding box center [777, 366] width 432 height 16
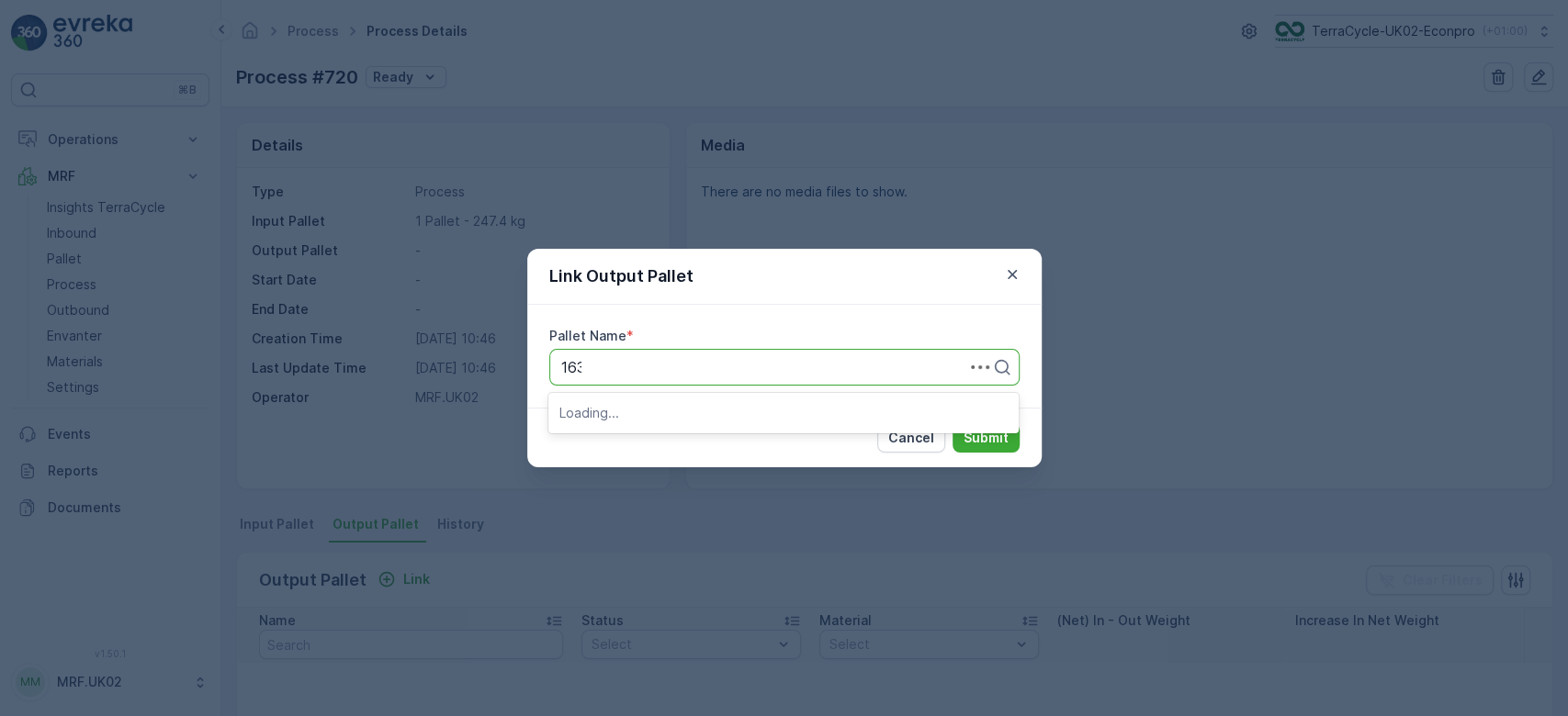
type input "1632"
click at [701, 441] on div "Parcel_UK02 #1632" at bounding box center [783, 443] width 448 height 16
click at [985, 435] on p "Submit" at bounding box center [986, 437] width 45 height 18
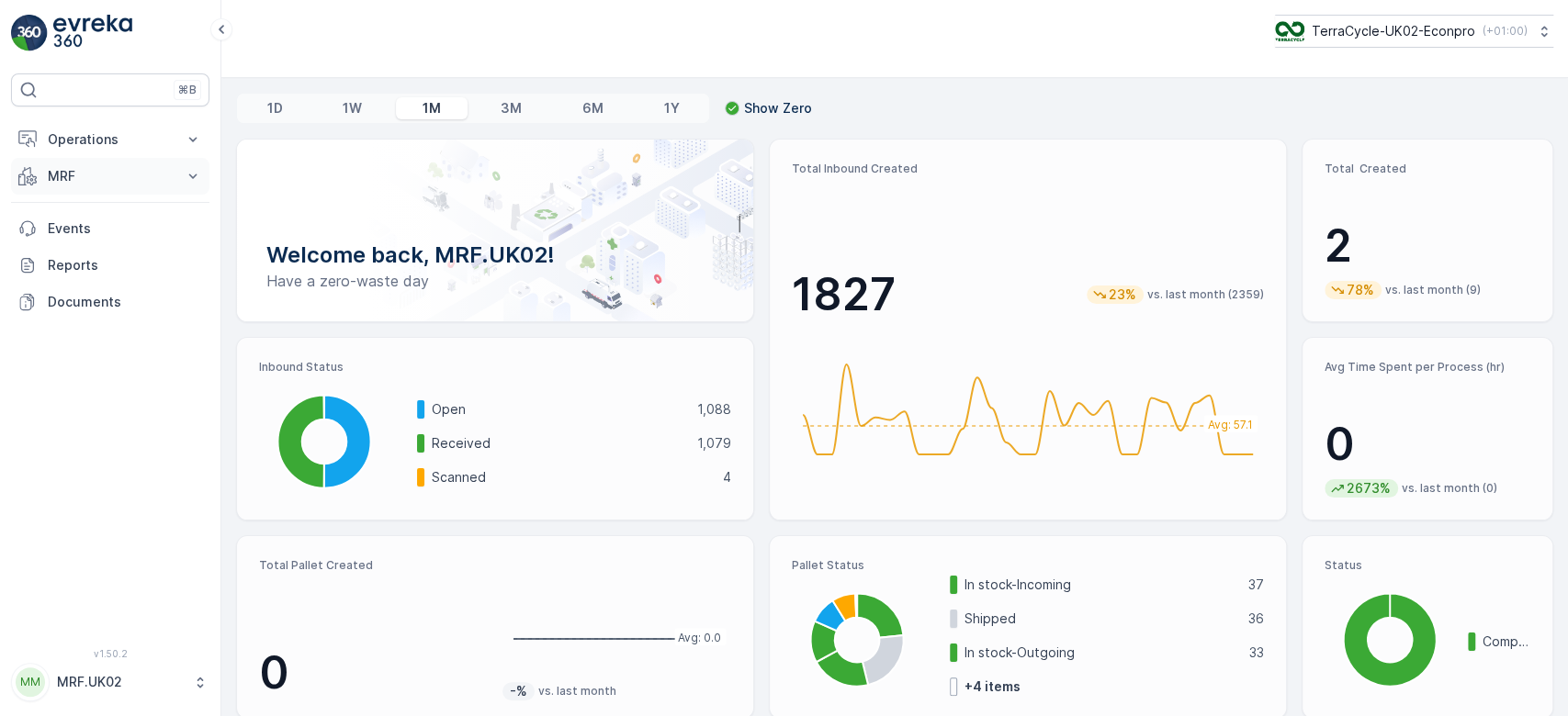
click at [186, 181] on icon at bounding box center [192, 176] width 18 height 18
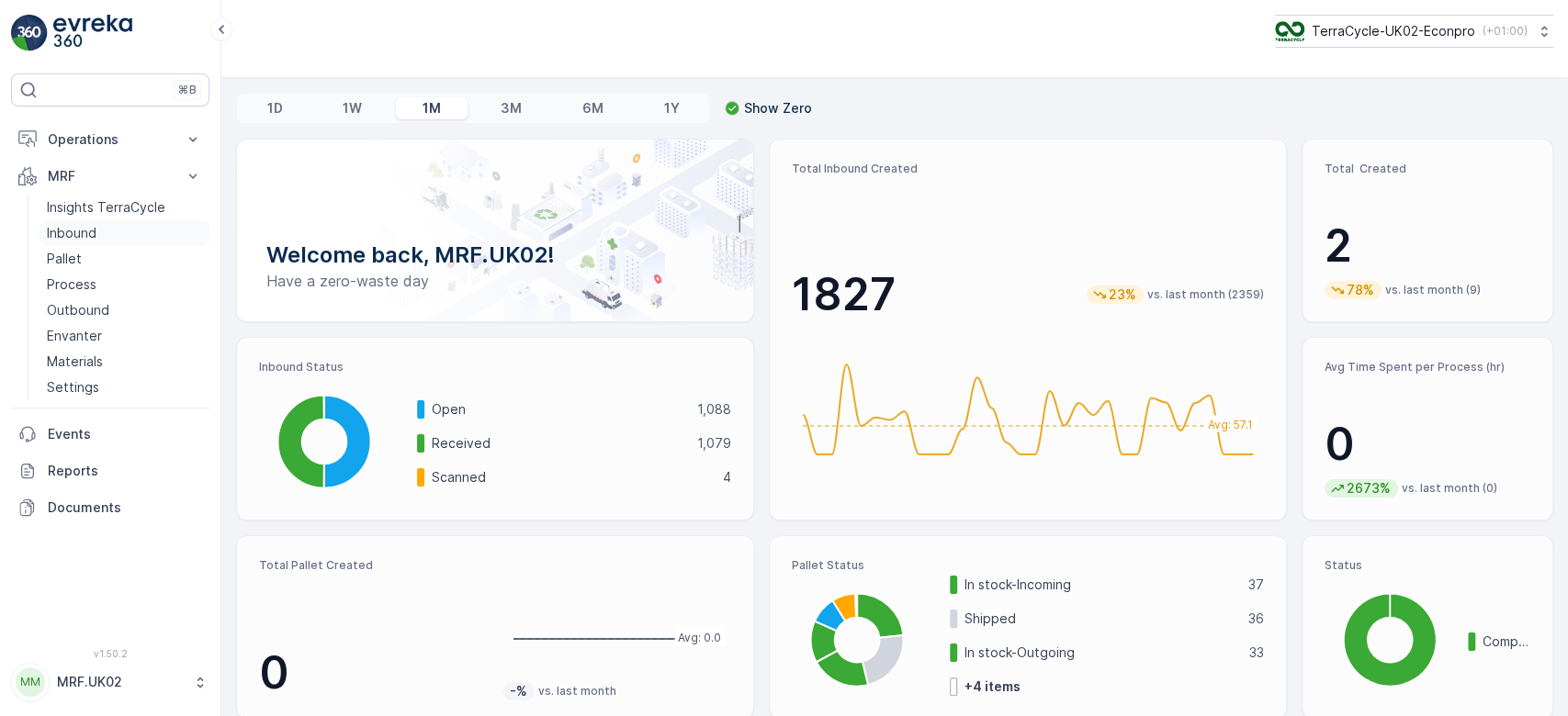
click at [107, 224] on link "Inbound" at bounding box center [125, 233] width 170 height 26
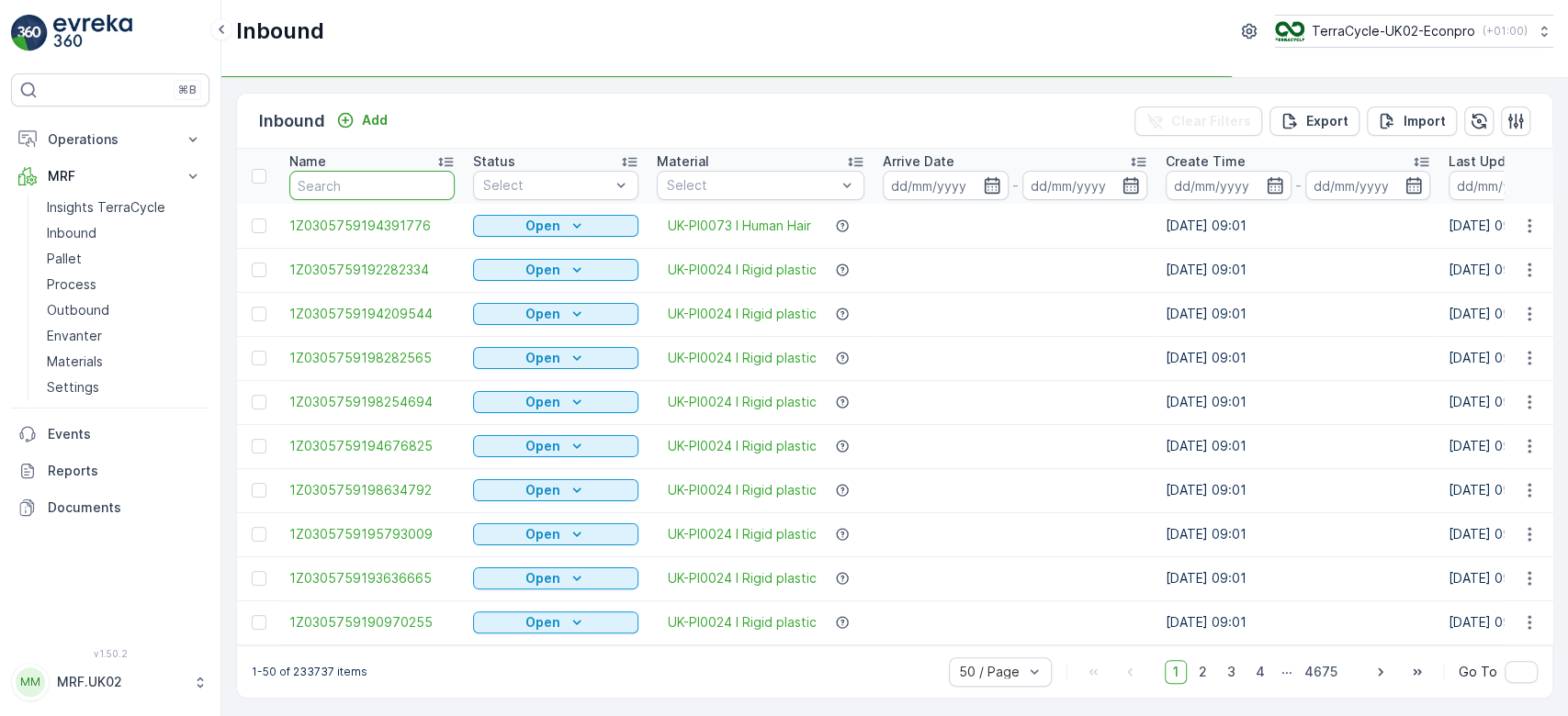
click at [378, 197] on input "text" at bounding box center [372, 185] width 166 height 29
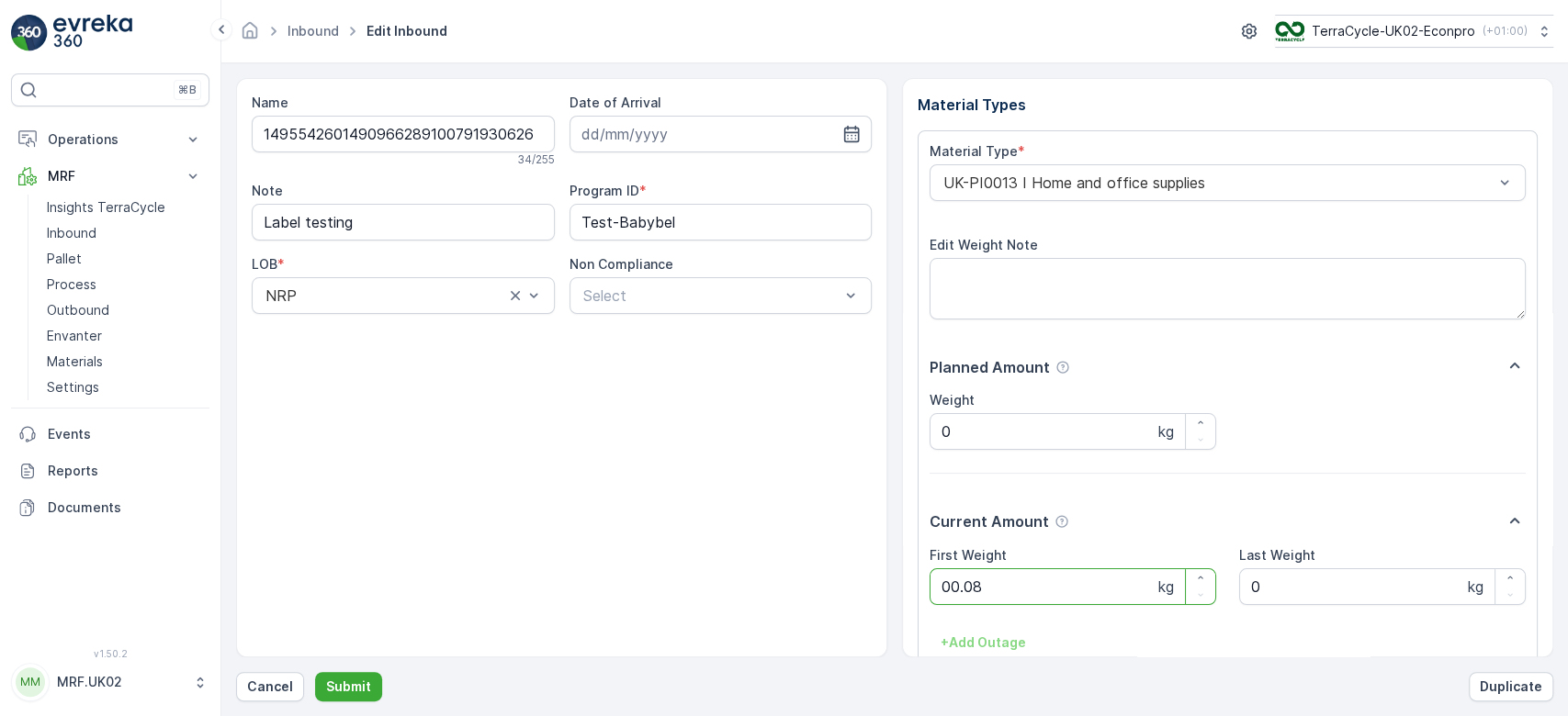
click at [315, 672] on button "Submit" at bounding box center [348, 687] width 67 height 29
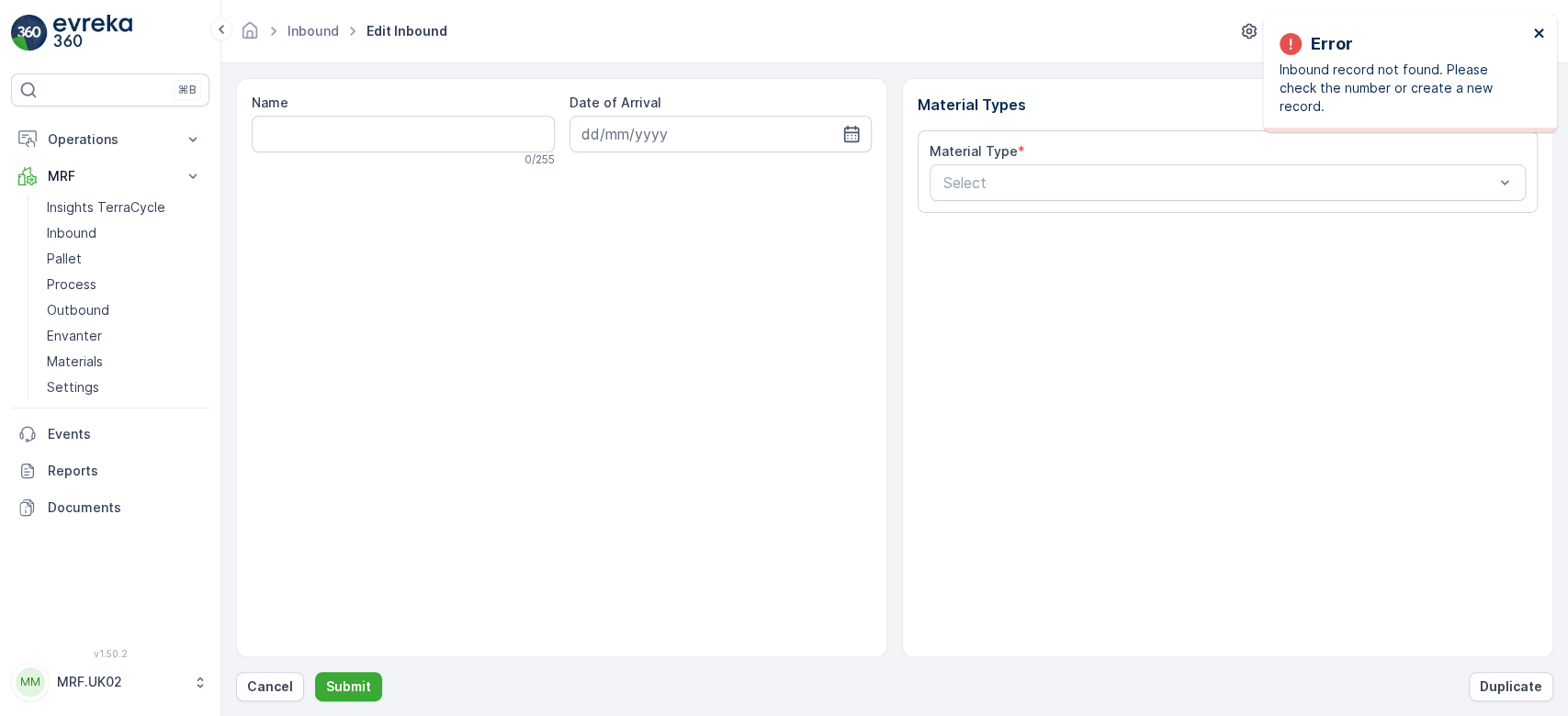
click at [1538, 33] on icon "close" at bounding box center [1539, 33] width 10 height 10
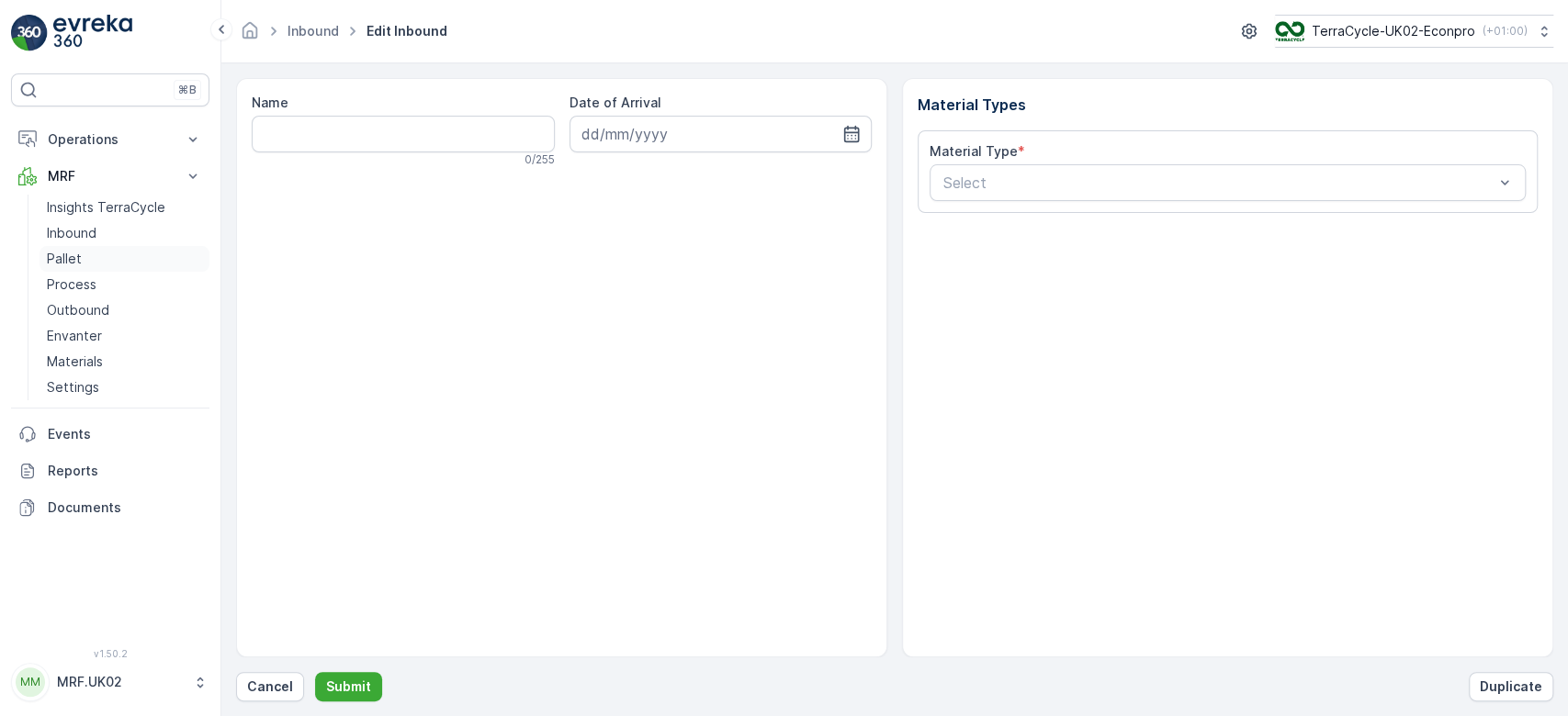
click at [71, 261] on p "Pallet" at bounding box center [64, 259] width 35 height 18
click at [83, 235] on p "Inbound" at bounding box center [71, 233] width 49 height 18
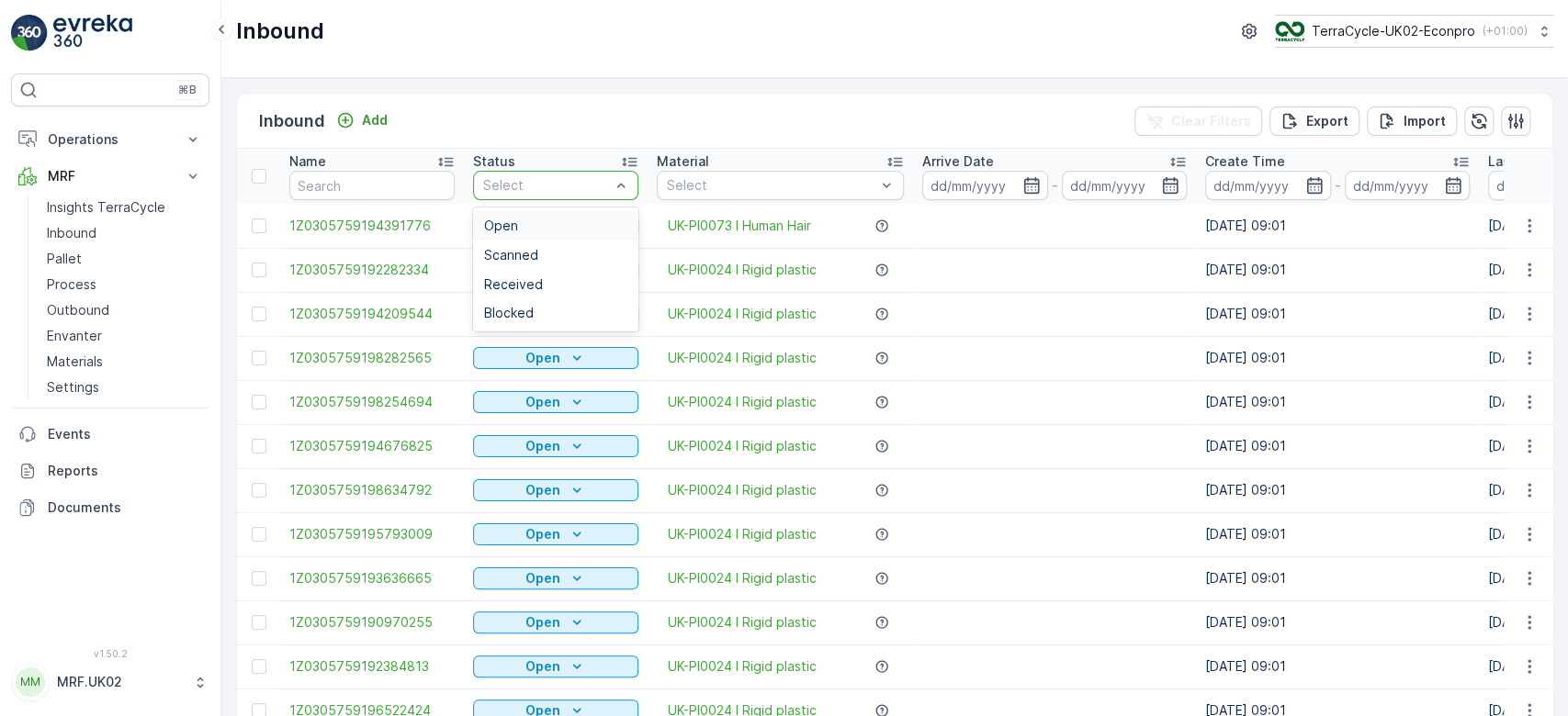
click at [622, 173] on div at bounding box center [620, 185] width 18 height 28
click at [559, 253] on div "Scanned" at bounding box center [556, 255] width 144 height 14
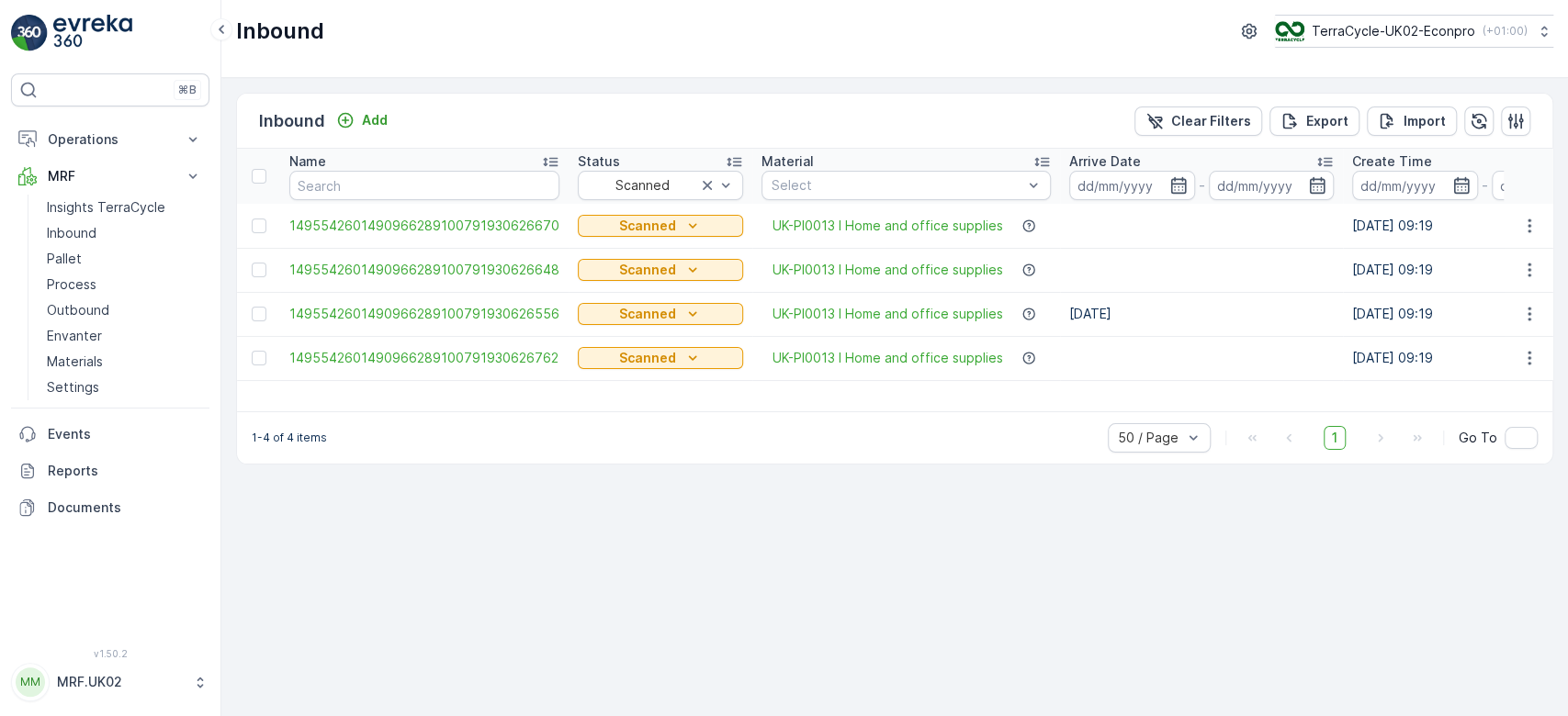
click at [559, 253] on td "1495542601490966289100791930626648" at bounding box center [423, 270] width 288 height 44
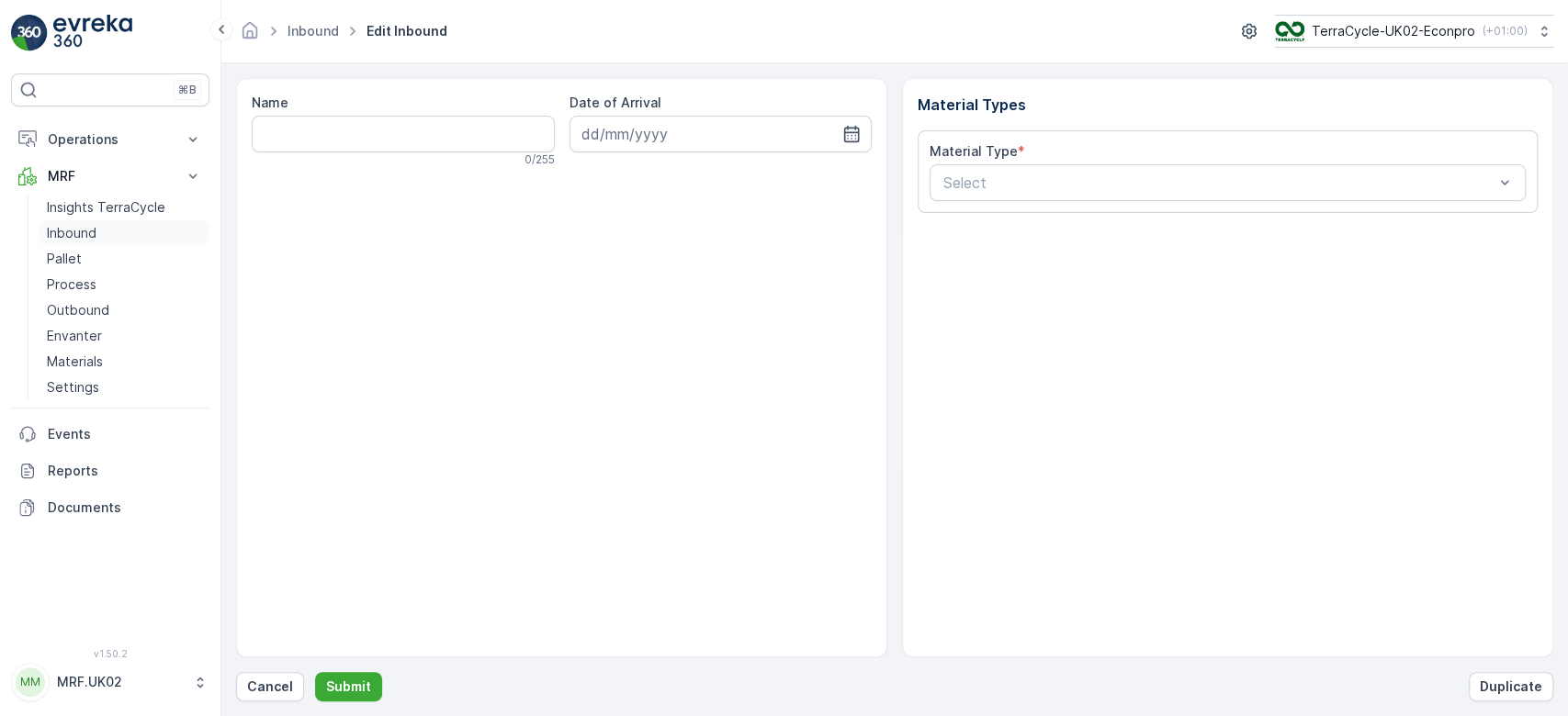
click at [98, 236] on link "Inbound" at bounding box center [125, 233] width 170 height 26
